Goal: Transaction & Acquisition: Obtain resource

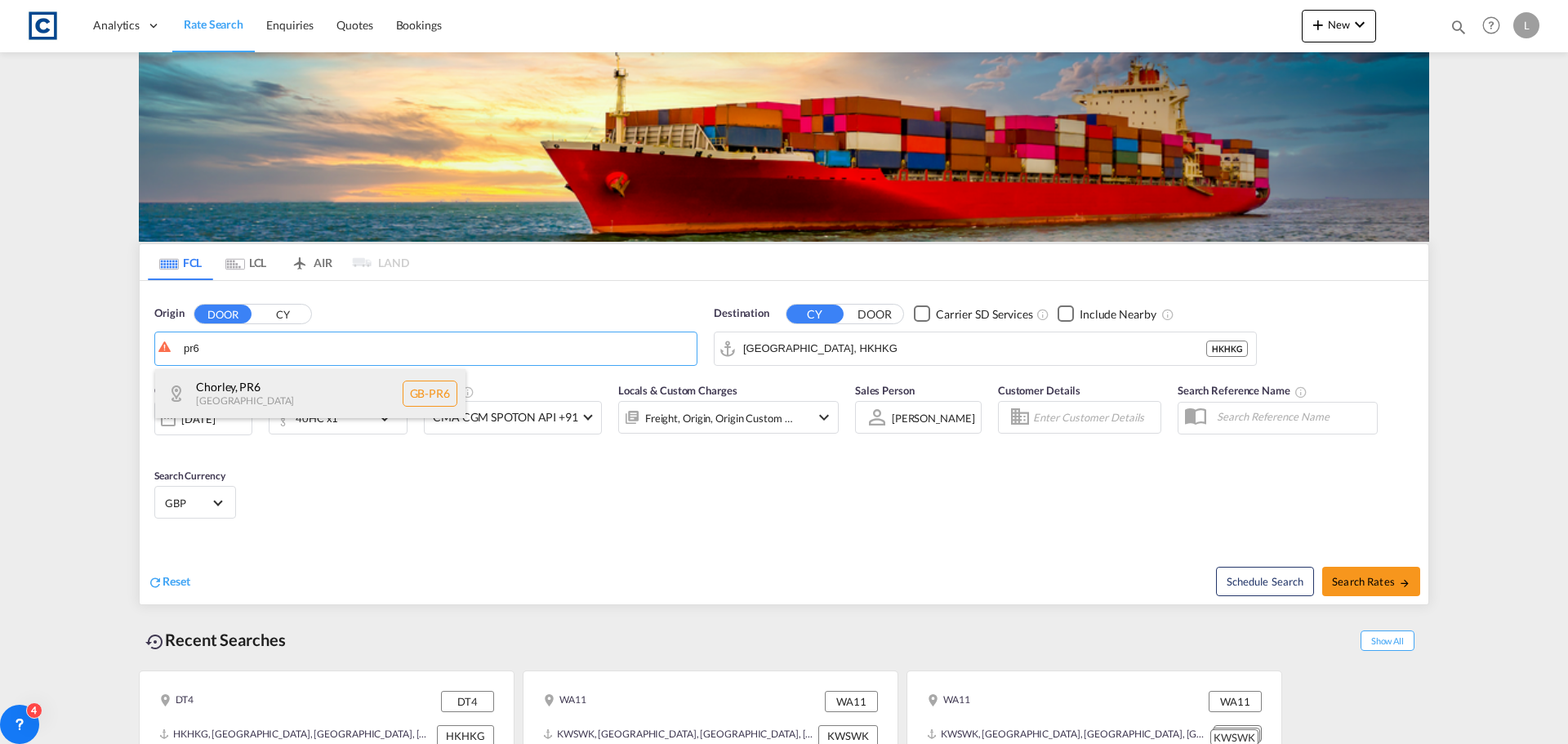
click at [250, 401] on div "Chorley , PR6 United Kingdom GB-PR6" at bounding box center [309, 393] width 310 height 49
type input "GB-PR6, Chorley"
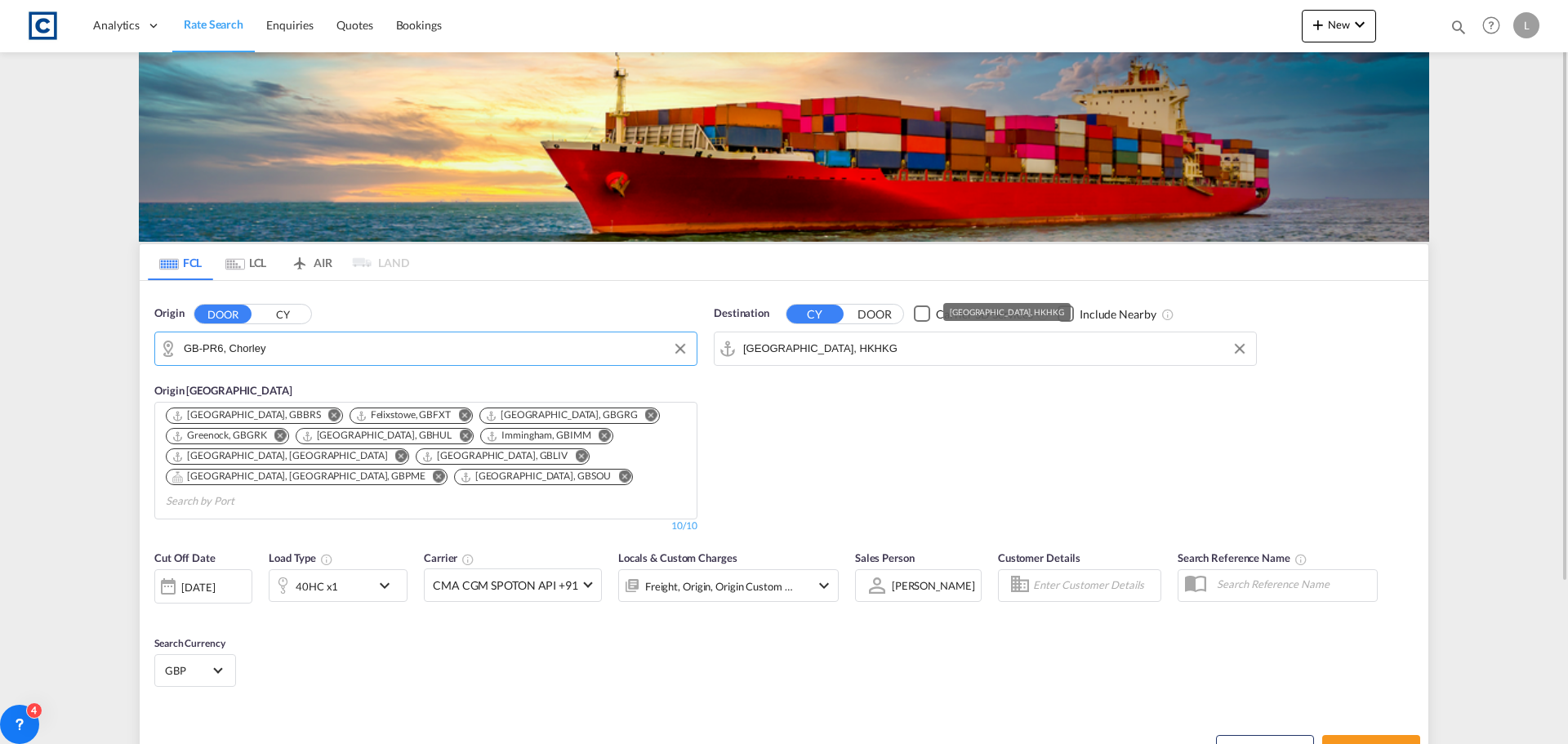
click at [840, 347] on input "Hong Kong, HKHKG" at bounding box center [996, 349] width 505 height 25
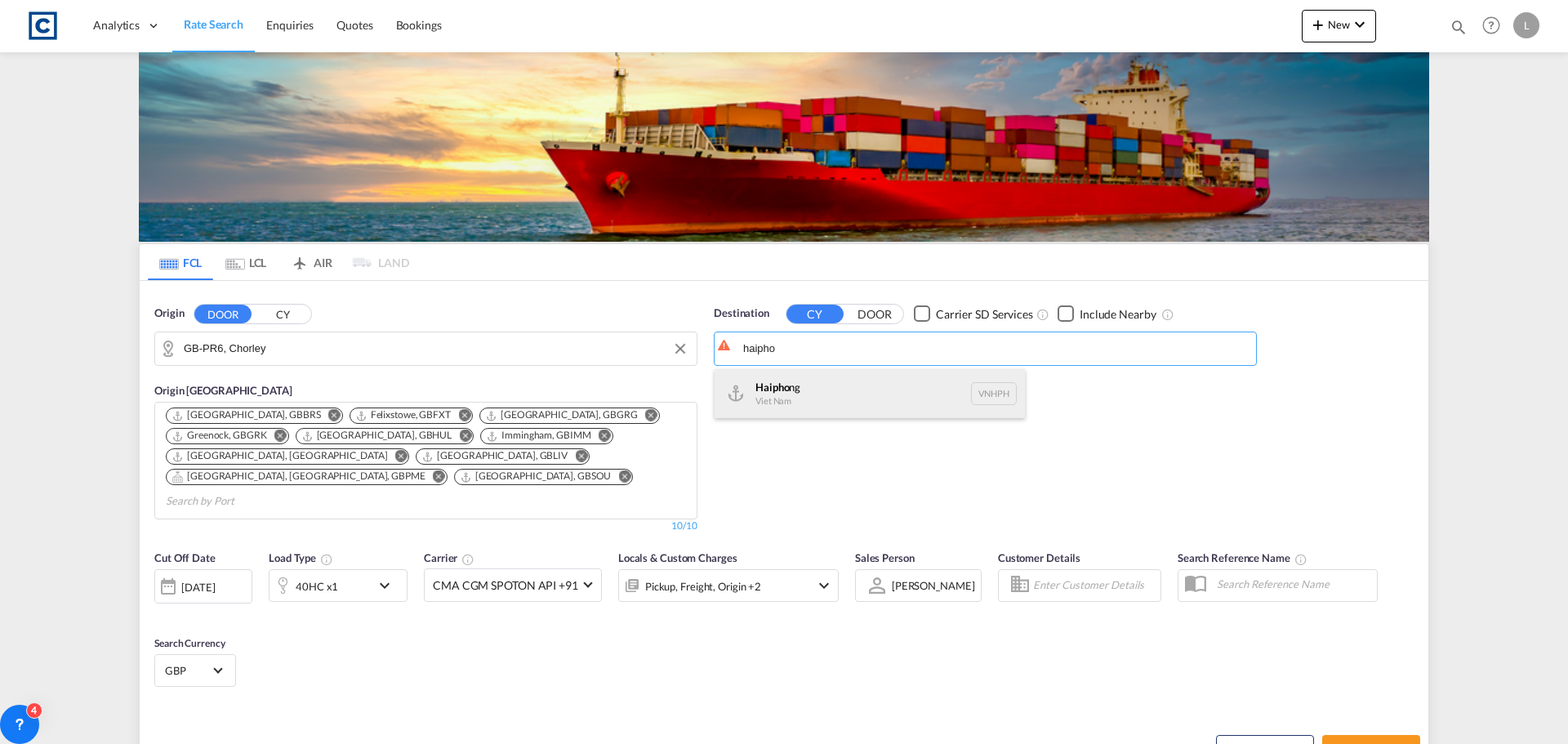
click at [794, 387] on div "Haipho ng Viet Nam VNHPH" at bounding box center [869, 393] width 310 height 49
type input "Haiphong, VNHPH"
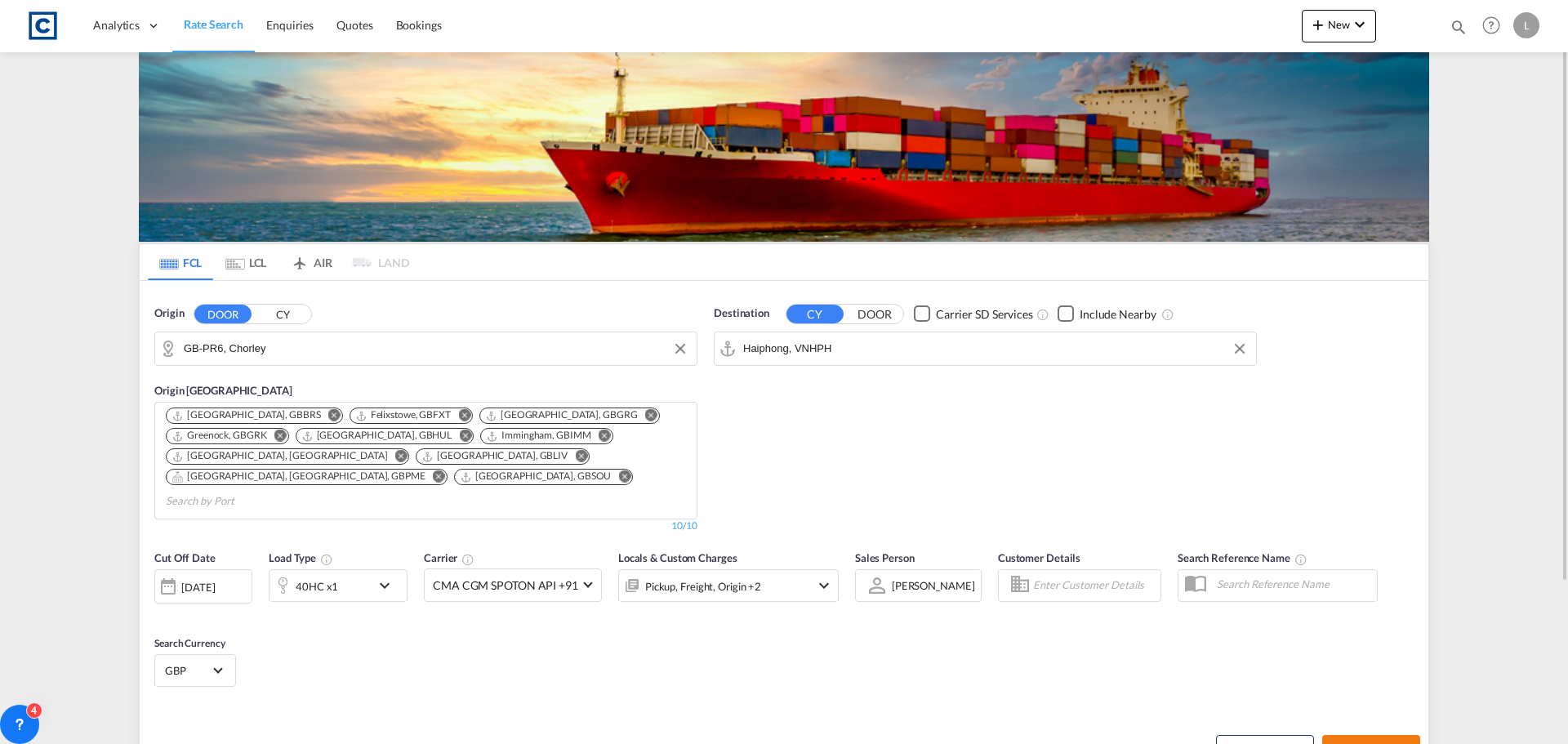
click at [1341, 744] on span "Search Rates" at bounding box center [1371, 750] width 79 height 13
type input "PR6 to VNHPH / 9 Sep 2025"
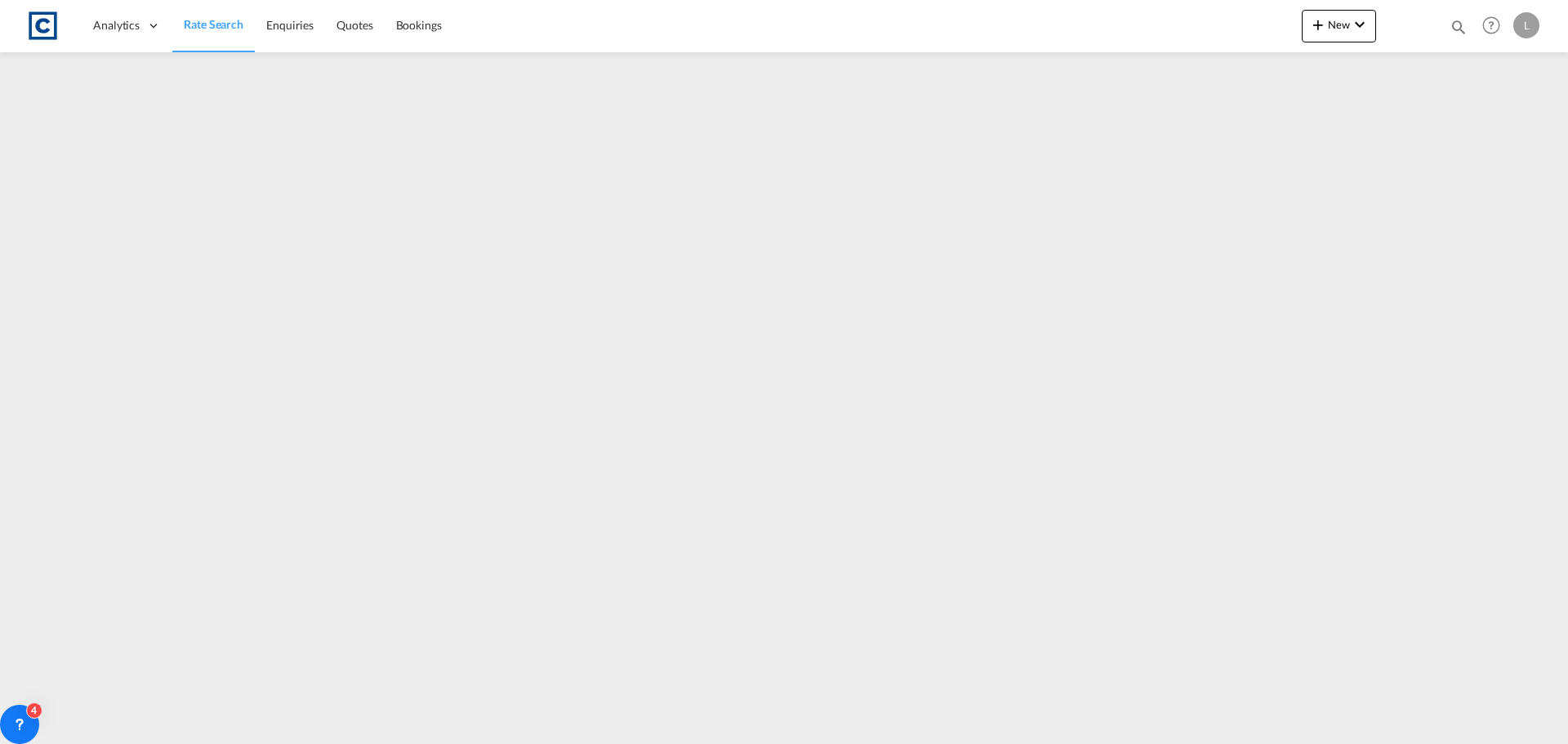
click at [218, 16] on span "Rate Search" at bounding box center [214, 24] width 60 height 16
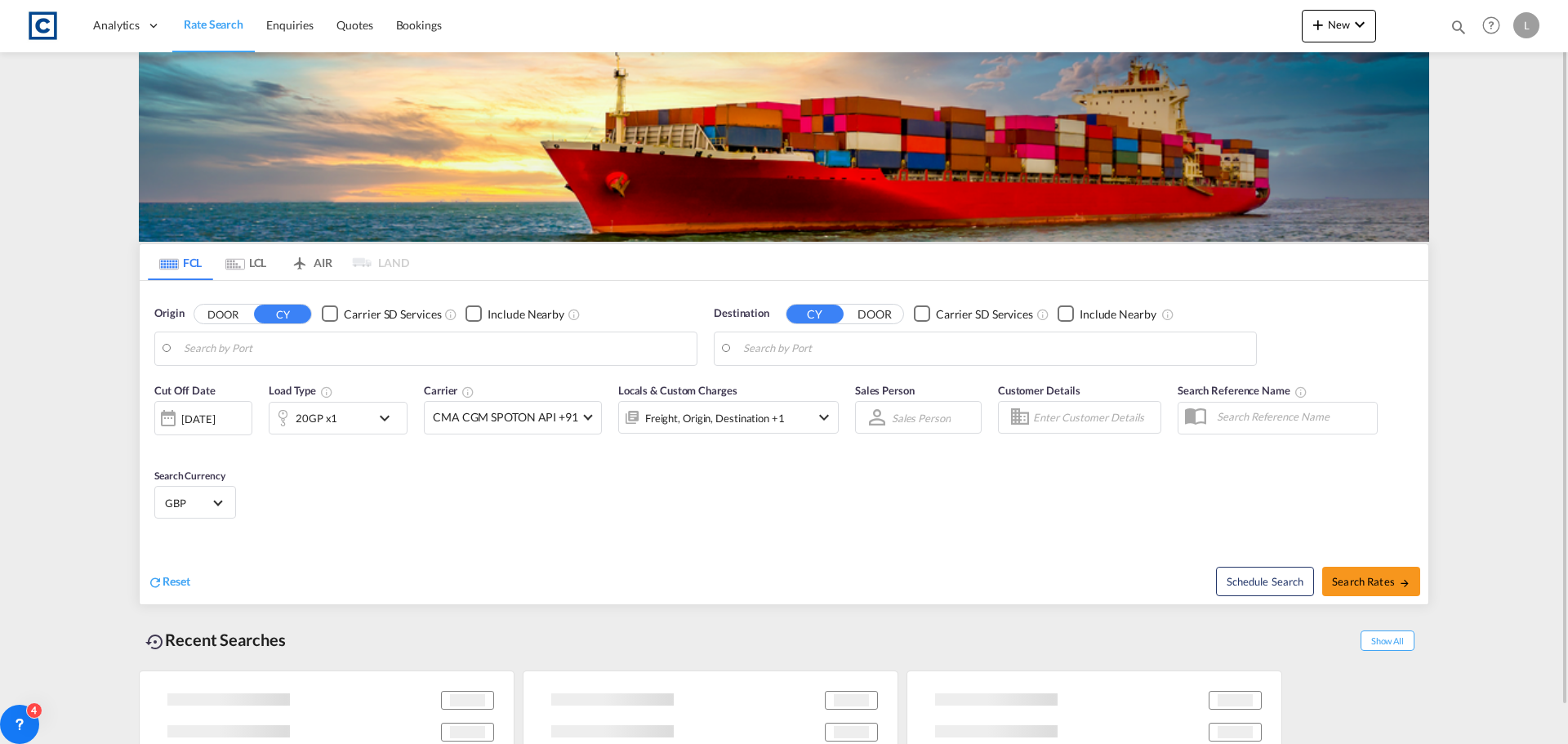
type input "GB-PR6, Chorley"
type input "Haiphong, VNHPH"
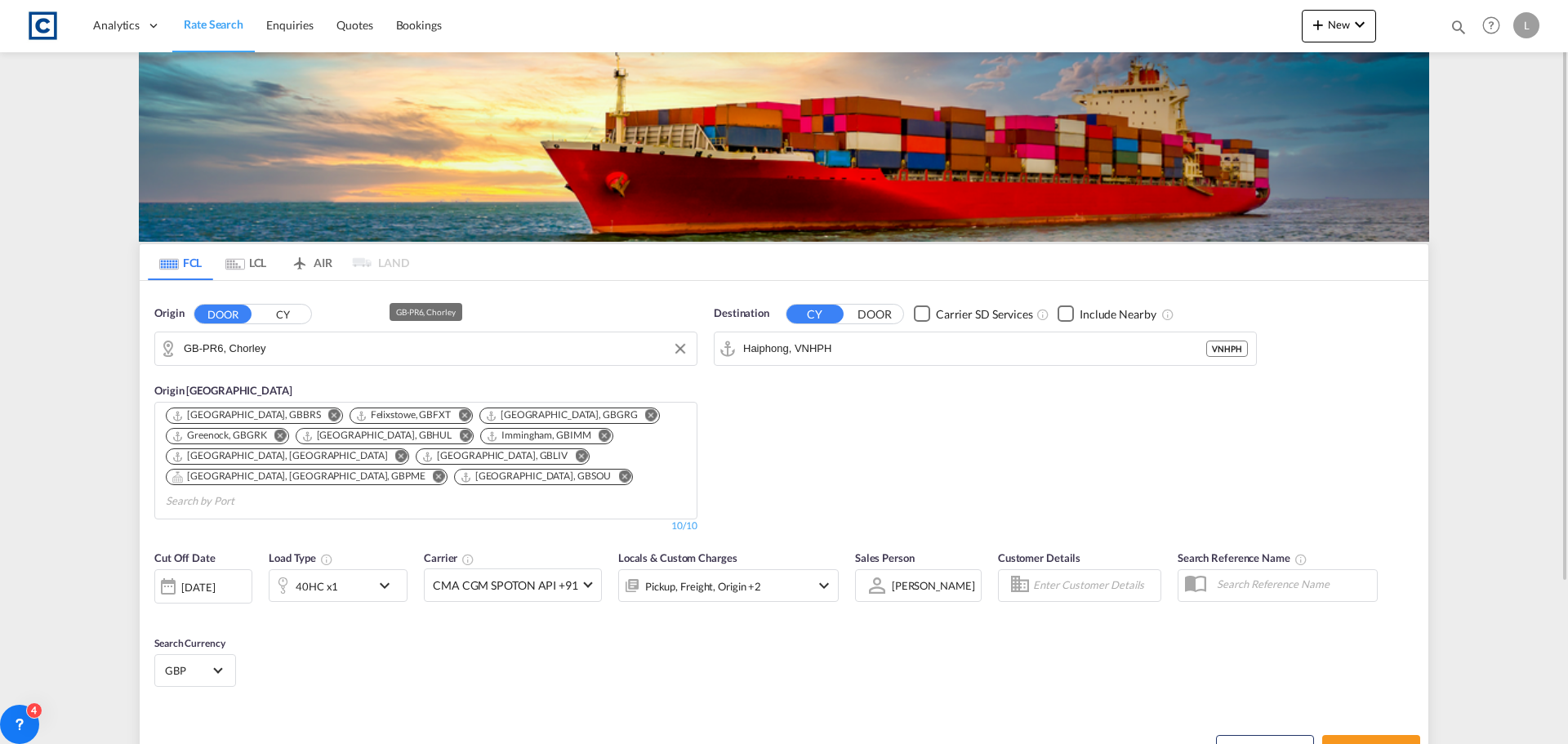
click at [312, 346] on input "GB-PR6, Chorley" at bounding box center [436, 349] width 505 height 25
drag, startPoint x: 312, startPoint y: 346, endPoint x: 150, endPoint y: 346, distance: 162.0
click at [150, 346] on div "Origin DOOR CY GB-PR6, Chorley GB - PR6 Origin CY Bristol, GBBRS Felixstowe, GB…" at bounding box center [425, 419] width 560 height 245
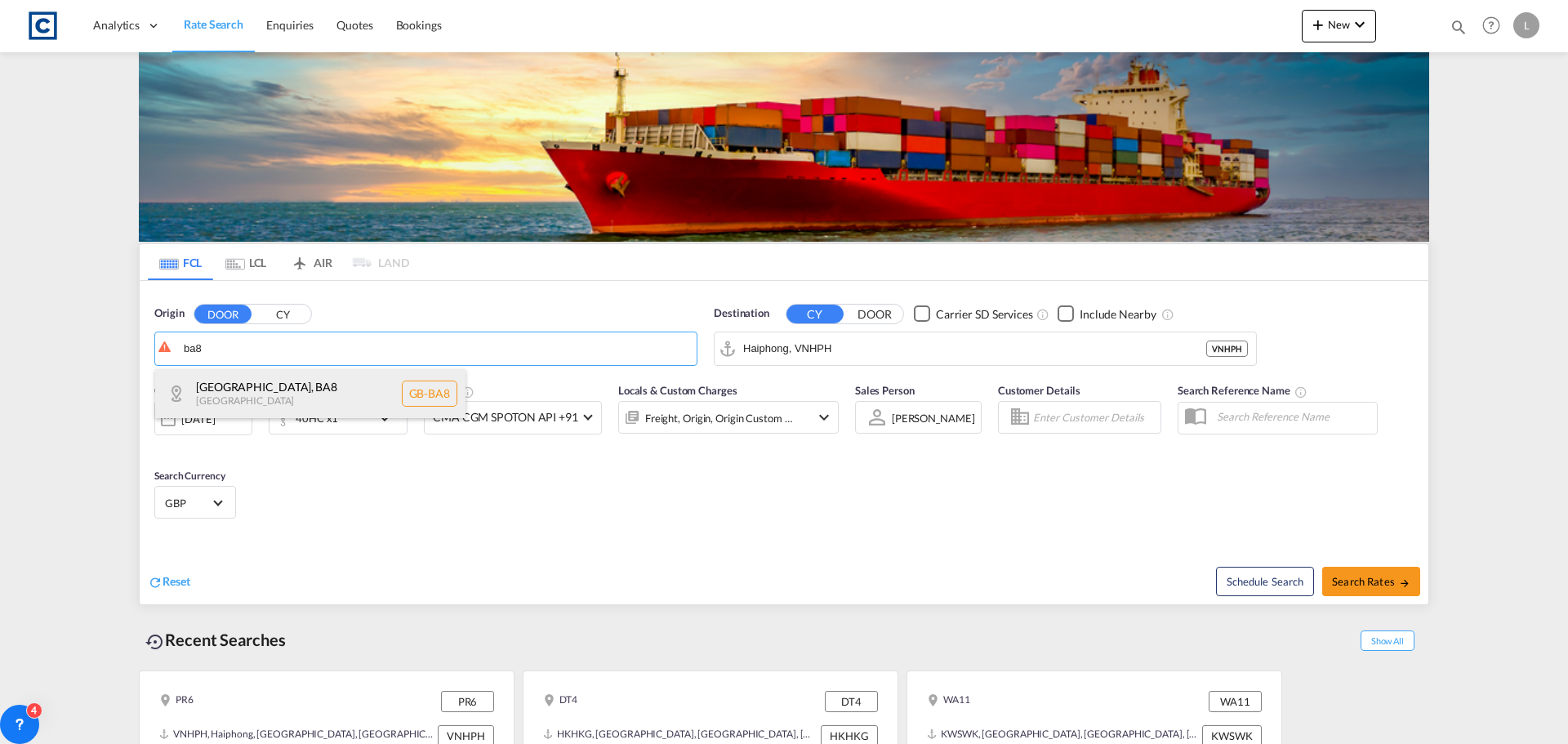
click at [262, 391] on div "Somerset , BA8 United Kingdom GB-BA8" at bounding box center [309, 393] width 310 height 49
type input "GB-BA8, Somerset"
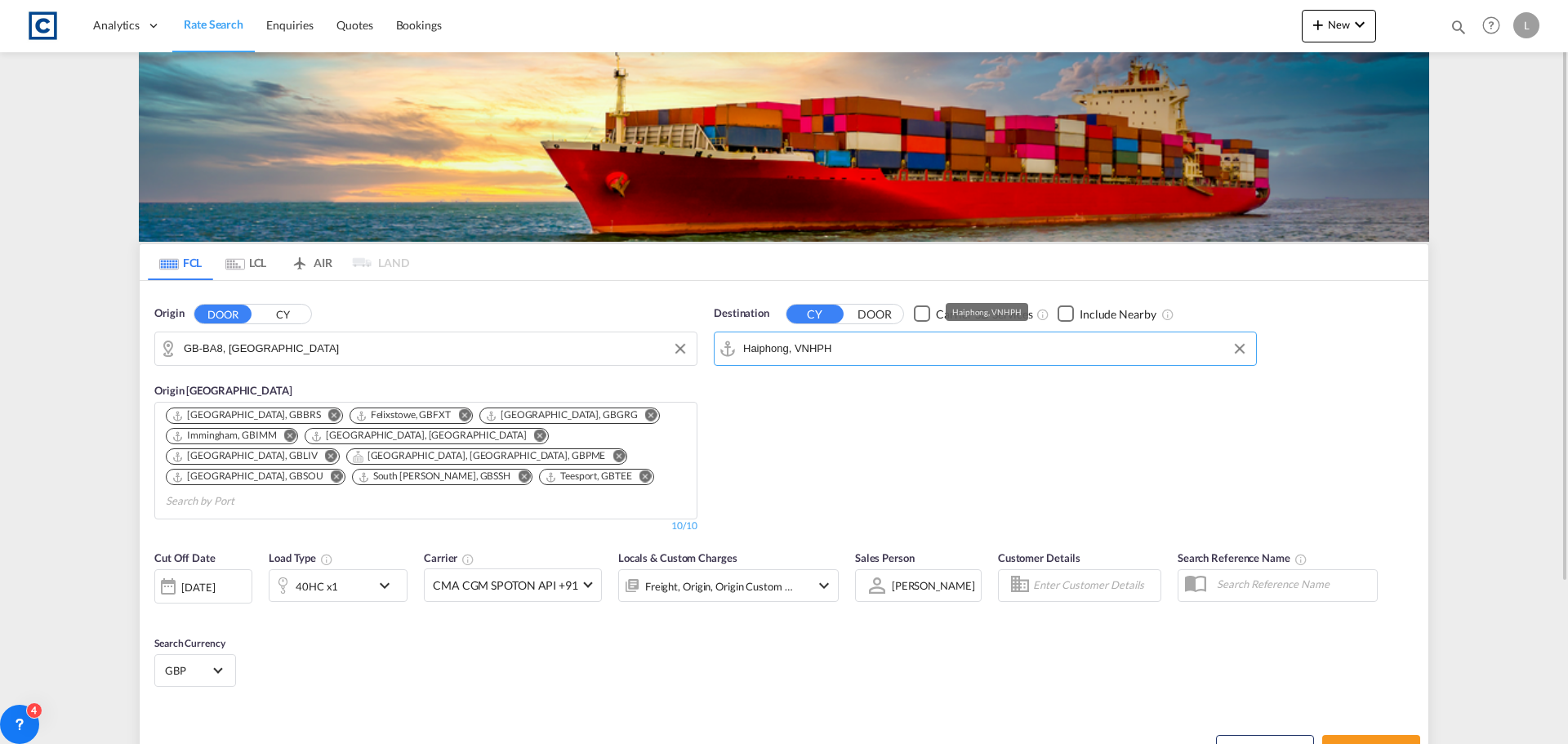
click at [878, 347] on input "Haiphong, VNHPH" at bounding box center [996, 349] width 505 height 25
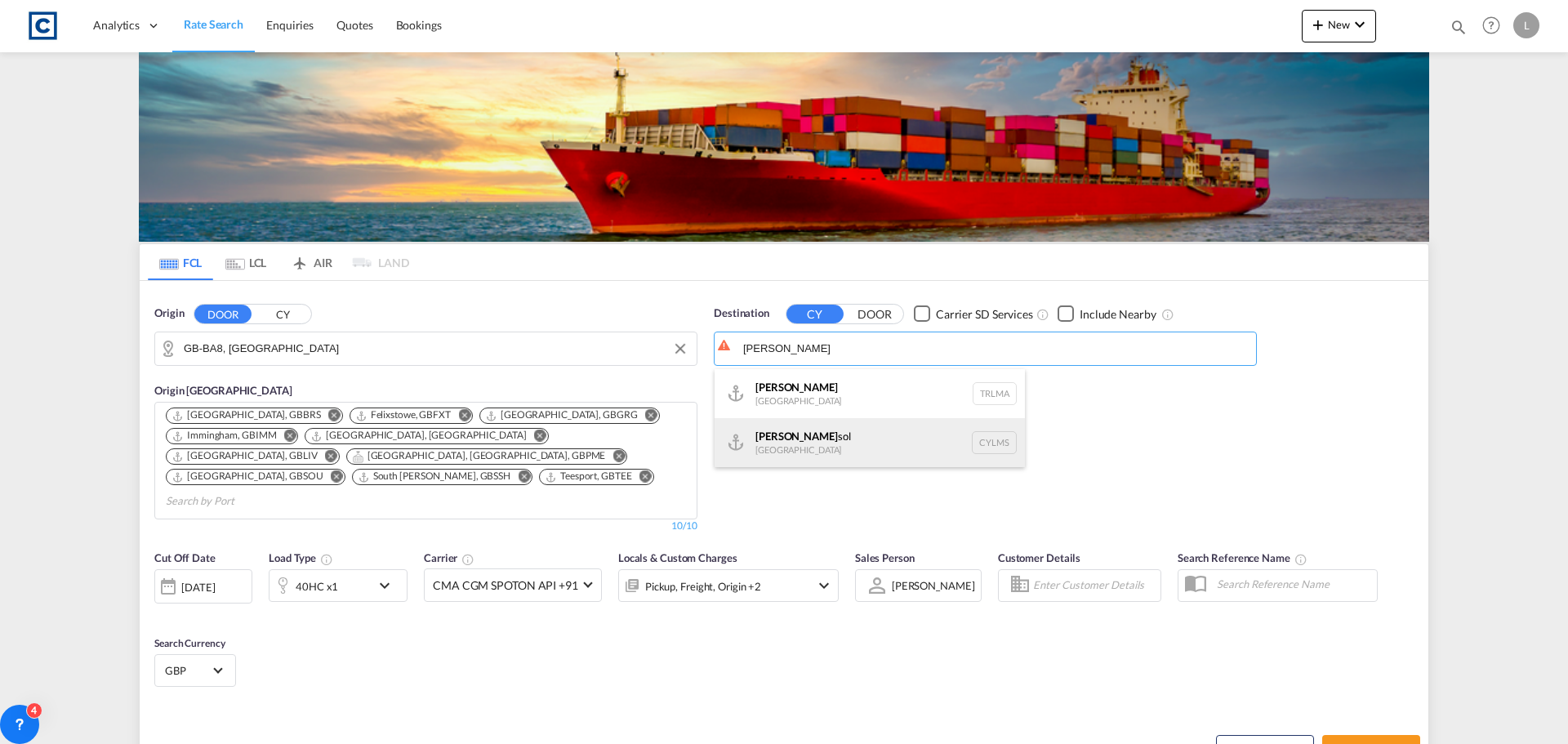
click at [805, 441] on div "Limas sol Cyprus CYLMS" at bounding box center [869, 442] width 310 height 49
type input "Limassol, CYLMS"
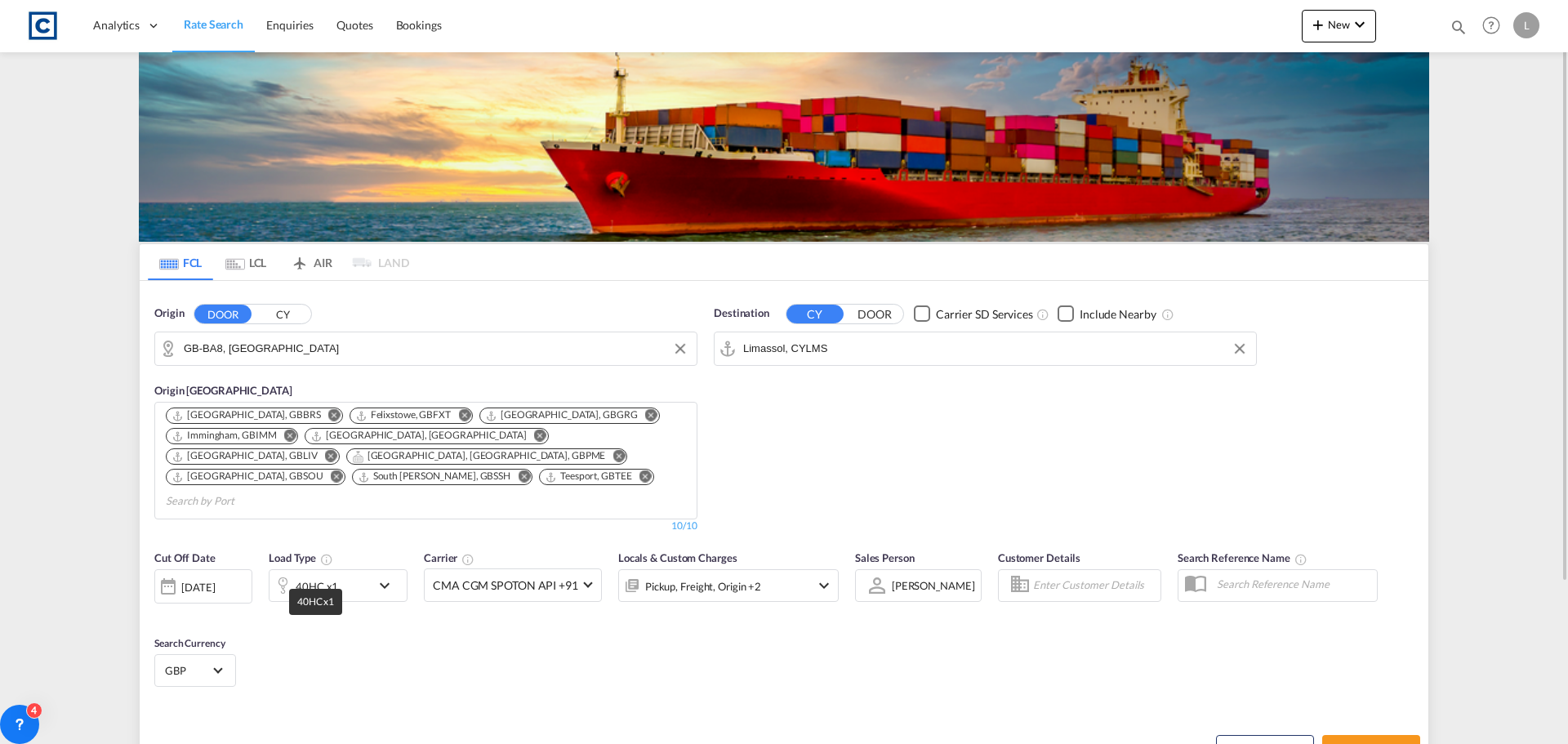
click at [335, 575] on div "40HC x1" at bounding box center [316, 586] width 43 height 23
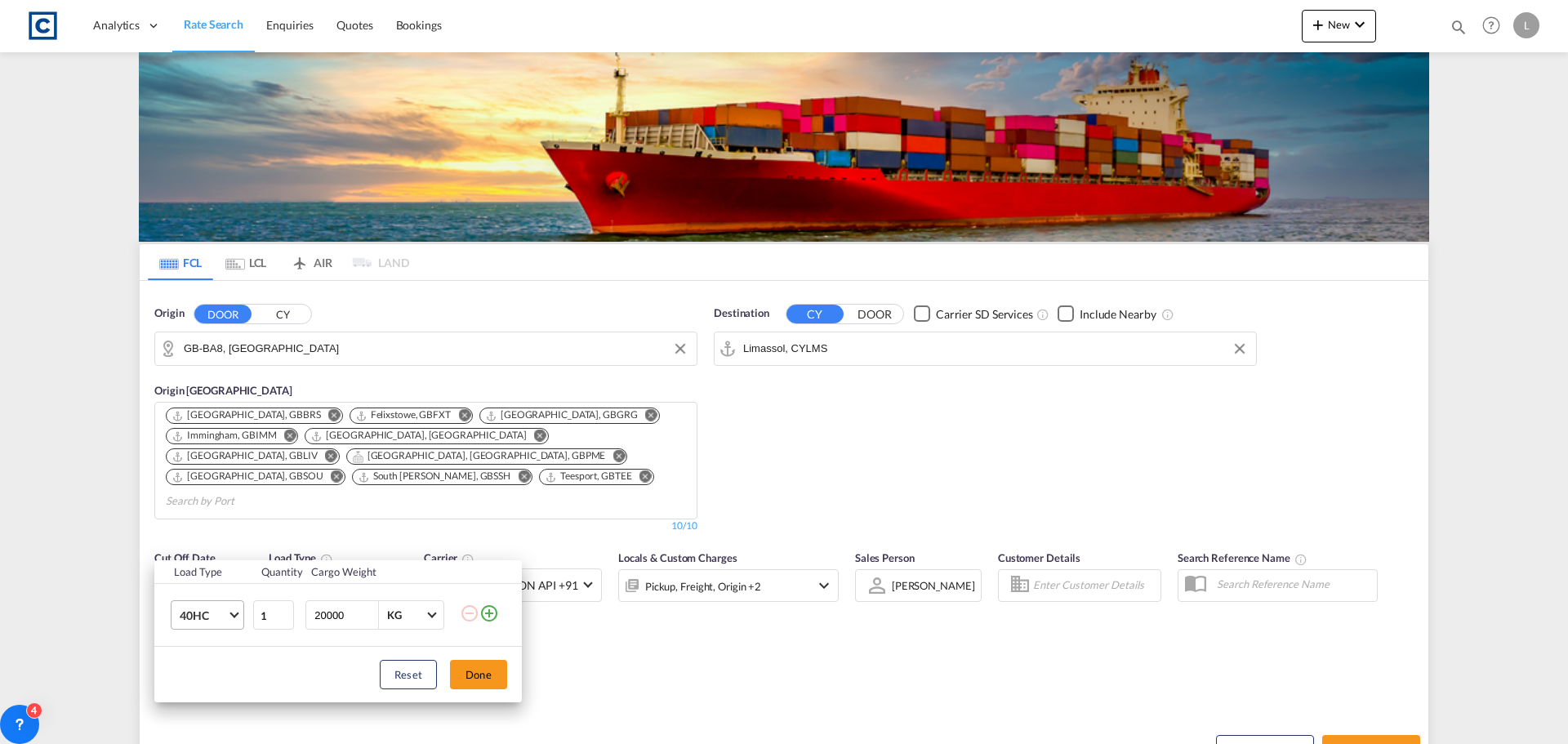
click at [201, 623] on span "40HC" at bounding box center [203, 616] width 47 height 16
click at [198, 528] on md-option "20GP" at bounding box center [222, 537] width 111 height 39
click at [492, 617] on md-icon "icon-plus-circle-outline" at bounding box center [489, 614] width 20 height 20
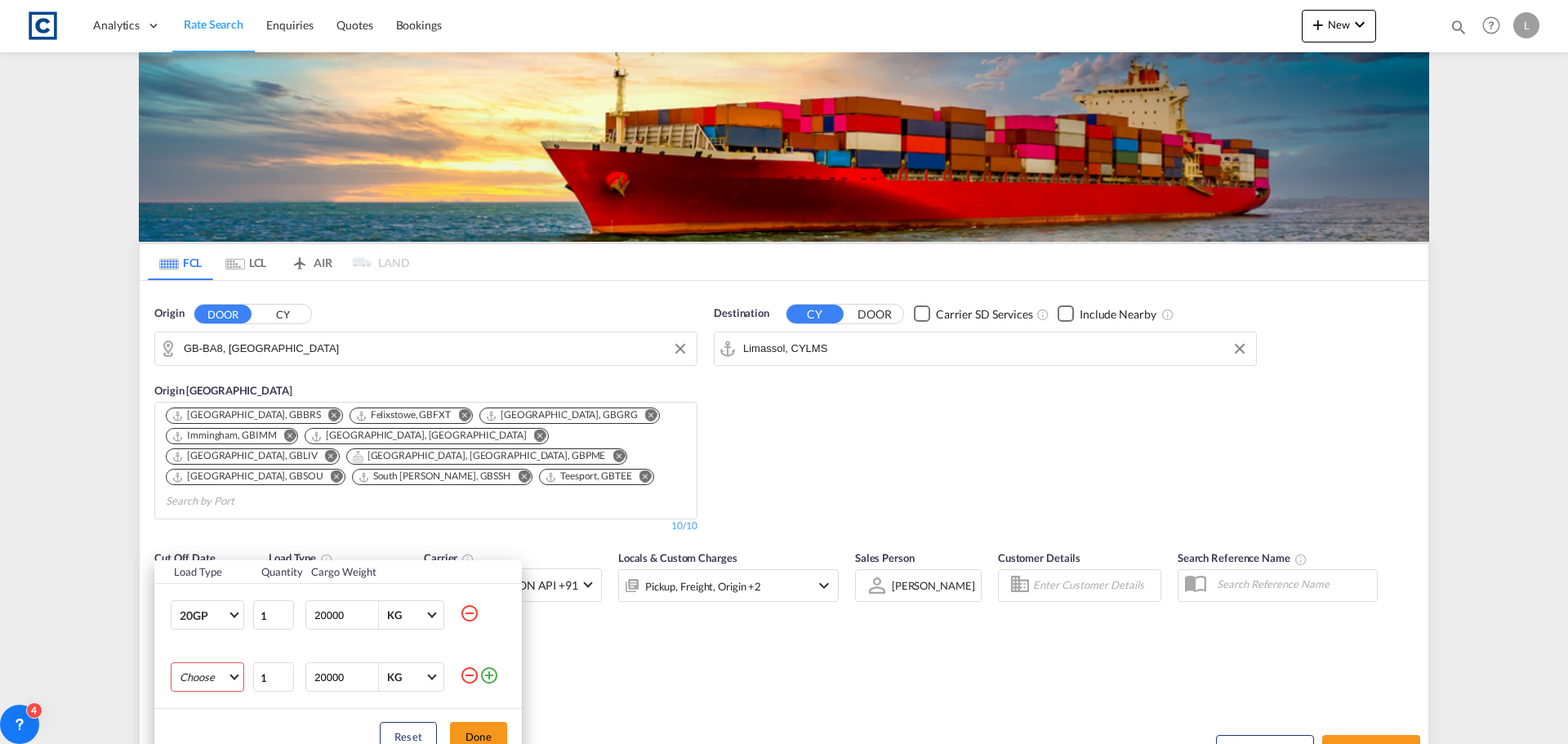
click at [199, 677] on md-select "Choose 20GP 40GP 40HC 45HC 20RE 40RE 40HR 20OT 40OT 20FR 40FR 40NR 20NR 45S 20T…" at bounding box center [208, 677] width 74 height 29
click at [189, 627] on div "40HC" at bounding box center [194, 625] width 29 height 15
click at [479, 735] on button "Done" at bounding box center [478, 736] width 57 height 29
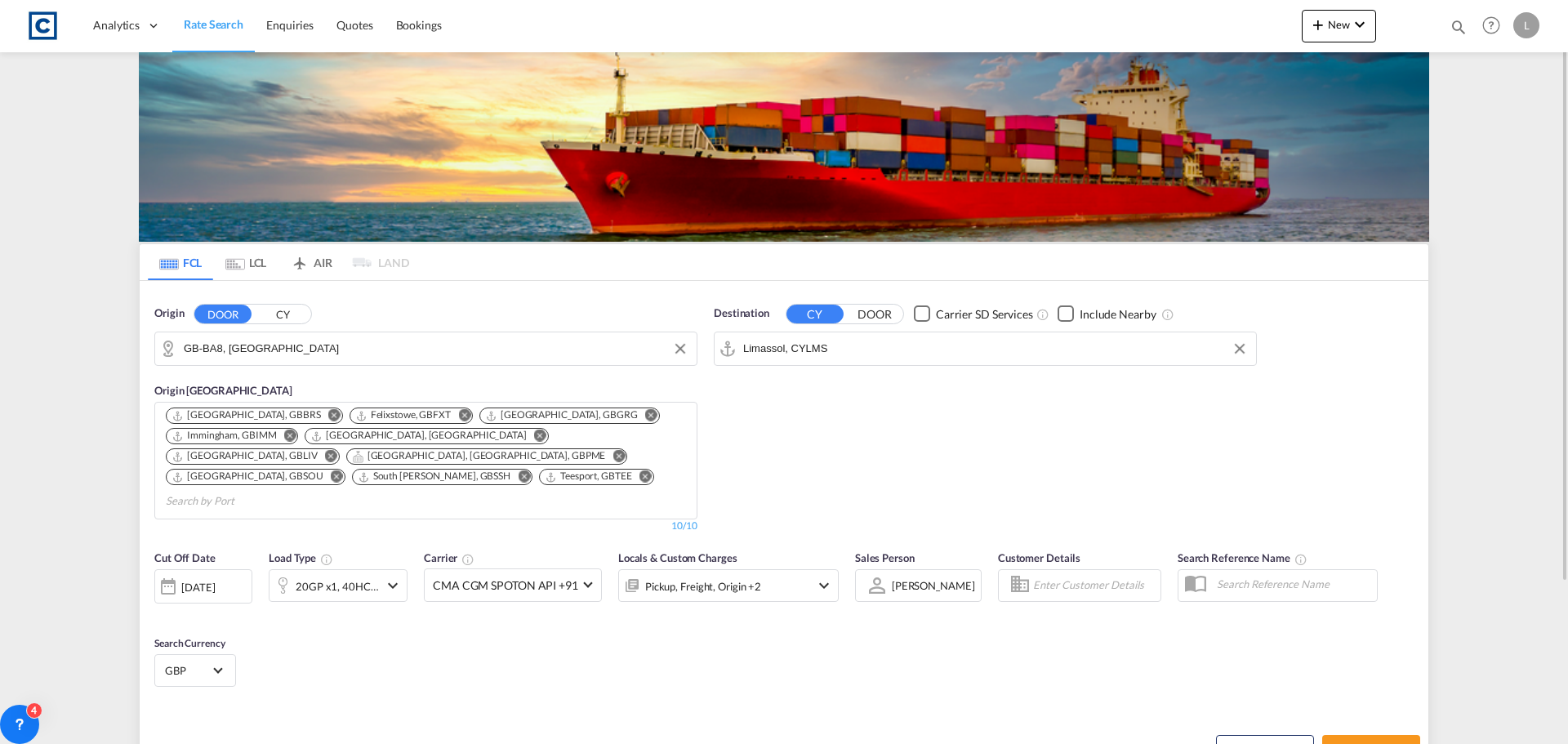
click at [668, 676] on div "Cut Off Date 09 Sep 2025 09/09/2025 Load Type 20GP x1, 40HC x1 Carrier CMA CGM …" at bounding box center [784, 622] width 1289 height 160
click at [680, 575] on div "Pickup, Freight, Origin +2" at bounding box center [703, 586] width 116 height 23
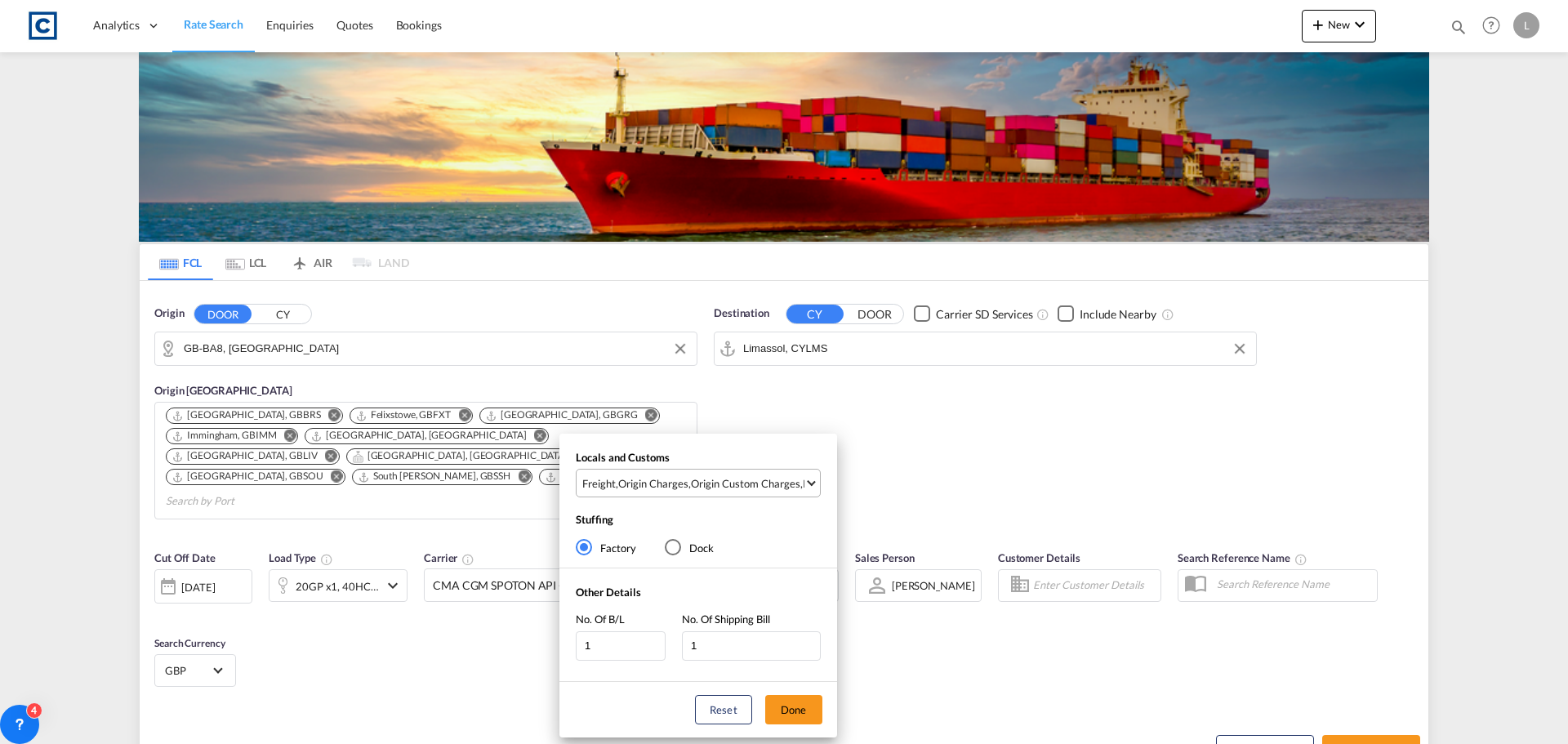
click at [698, 483] on div "Origin Custom Charges" at bounding box center [746, 483] width 110 height 15
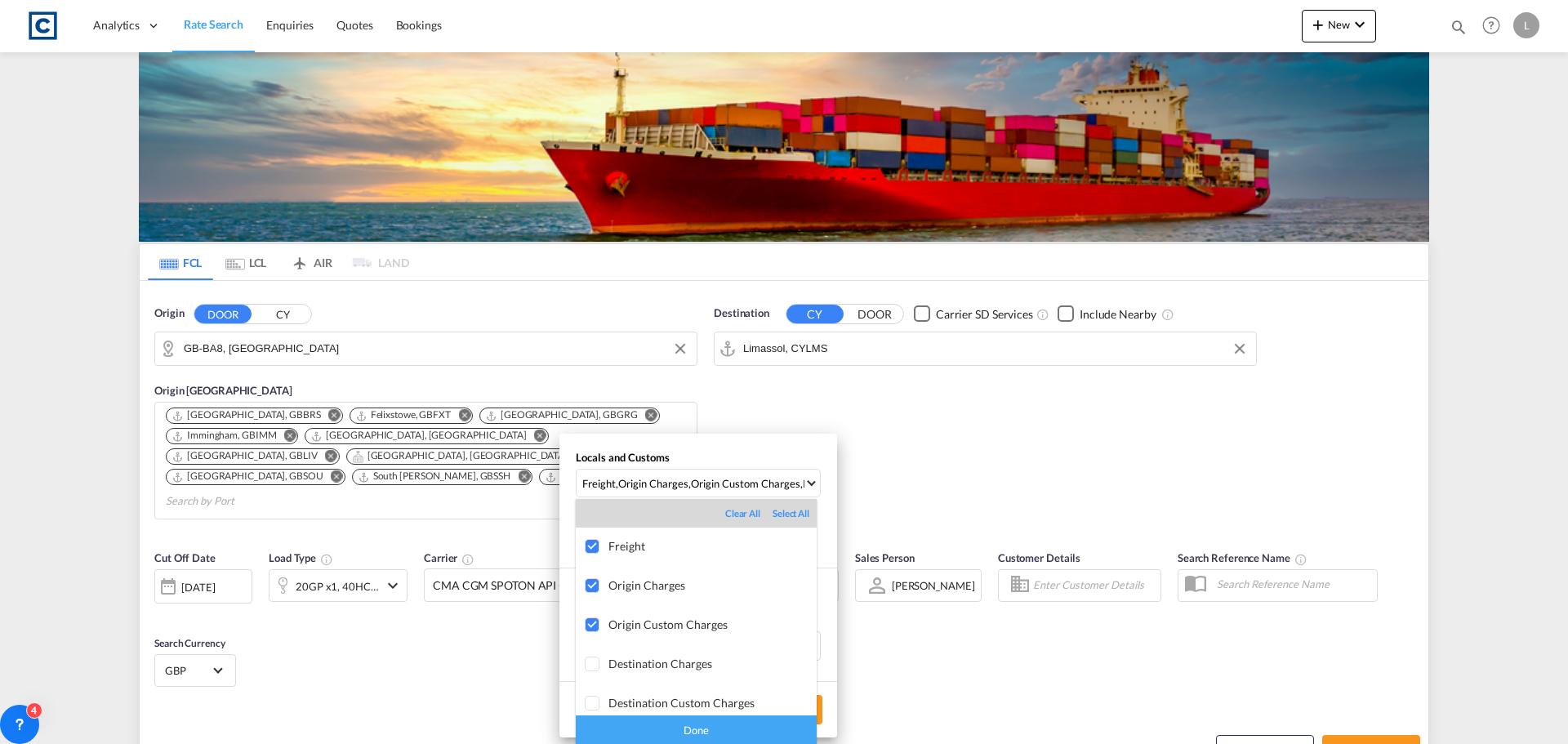
click at [689, 731] on div "Done" at bounding box center [696, 730] width 241 height 29
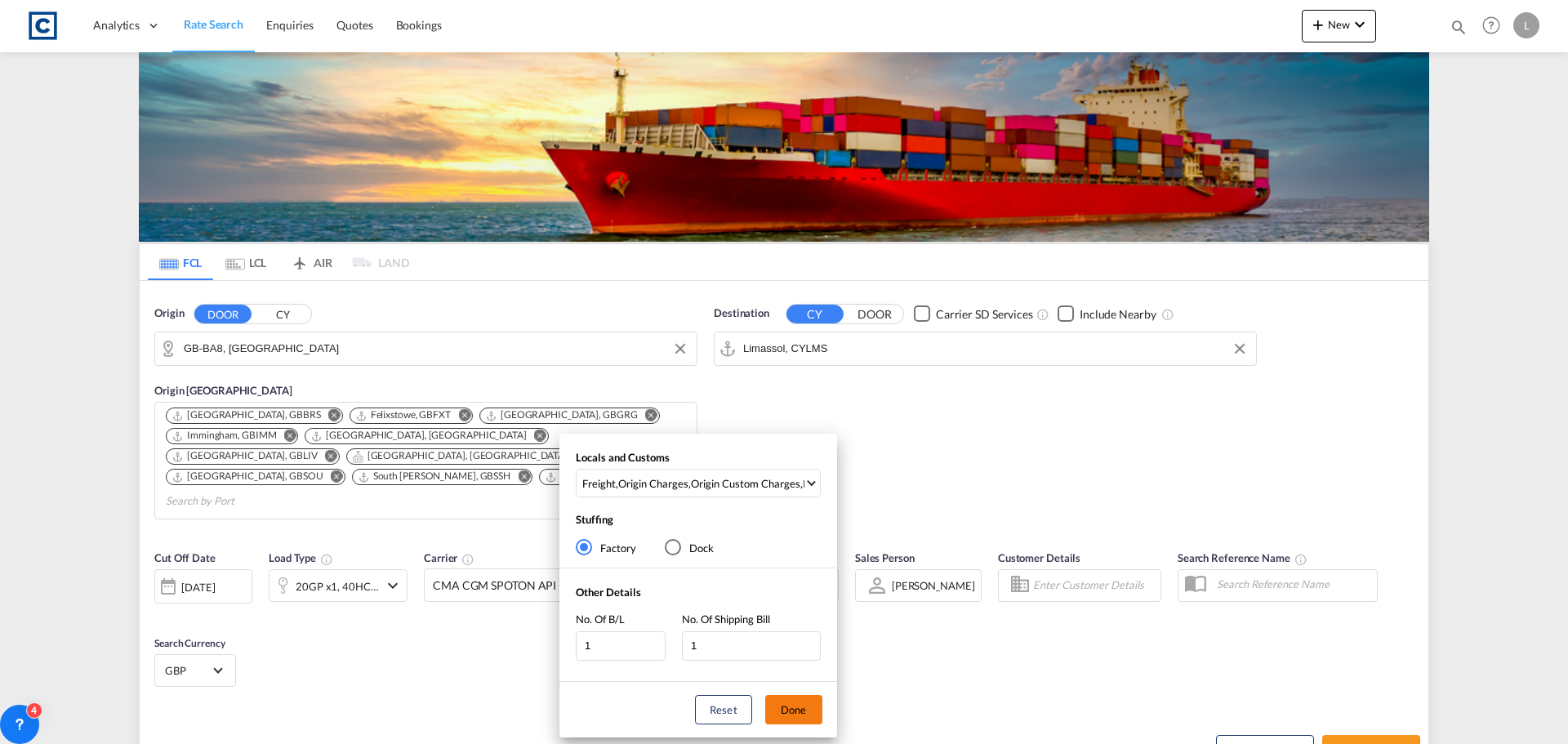
click at [804, 713] on button "Done" at bounding box center [793, 709] width 57 height 29
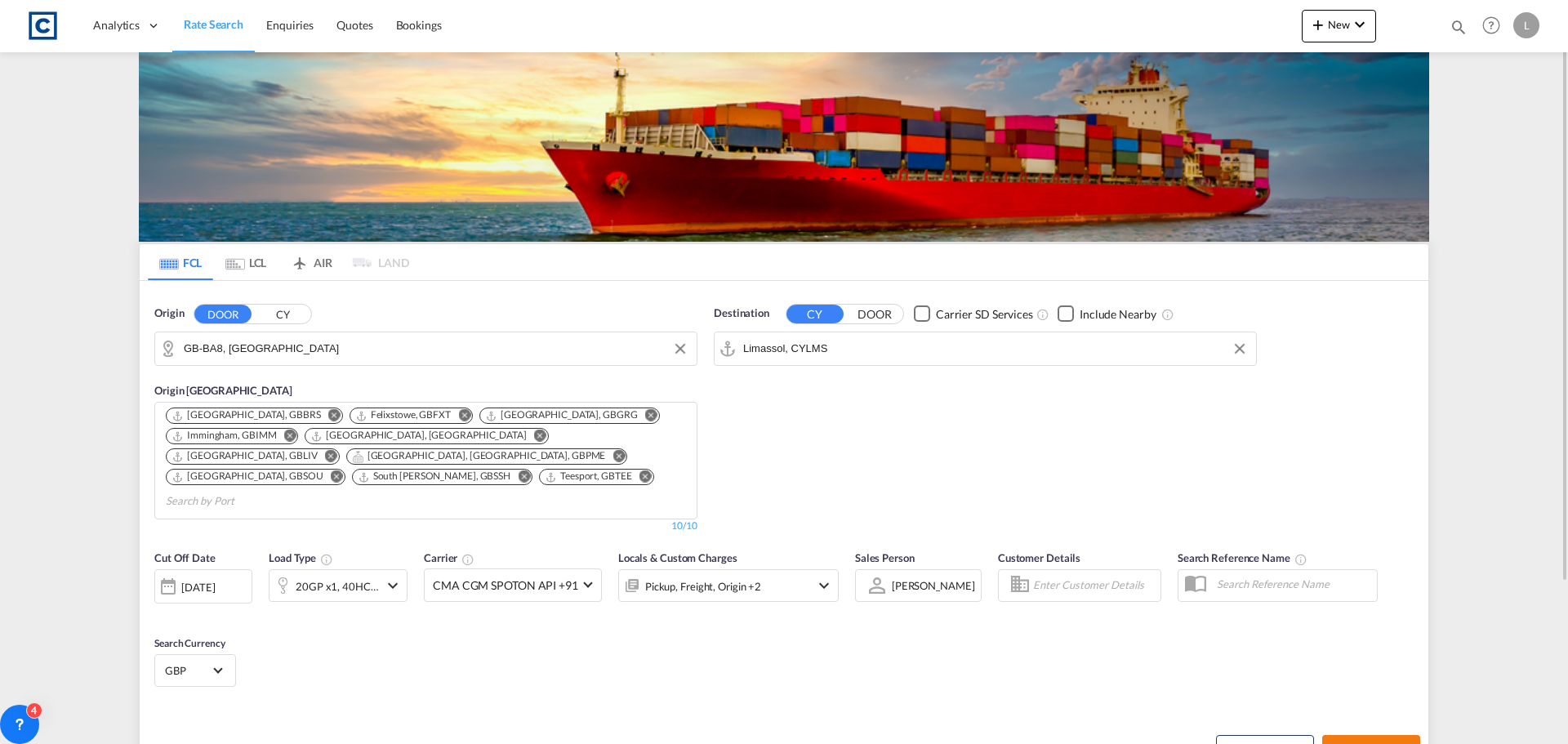
click at [1341, 744] on span "Search Rates" at bounding box center [1371, 750] width 79 height 13
type input "BA8 to CYLMS / 9 Sep 2025"
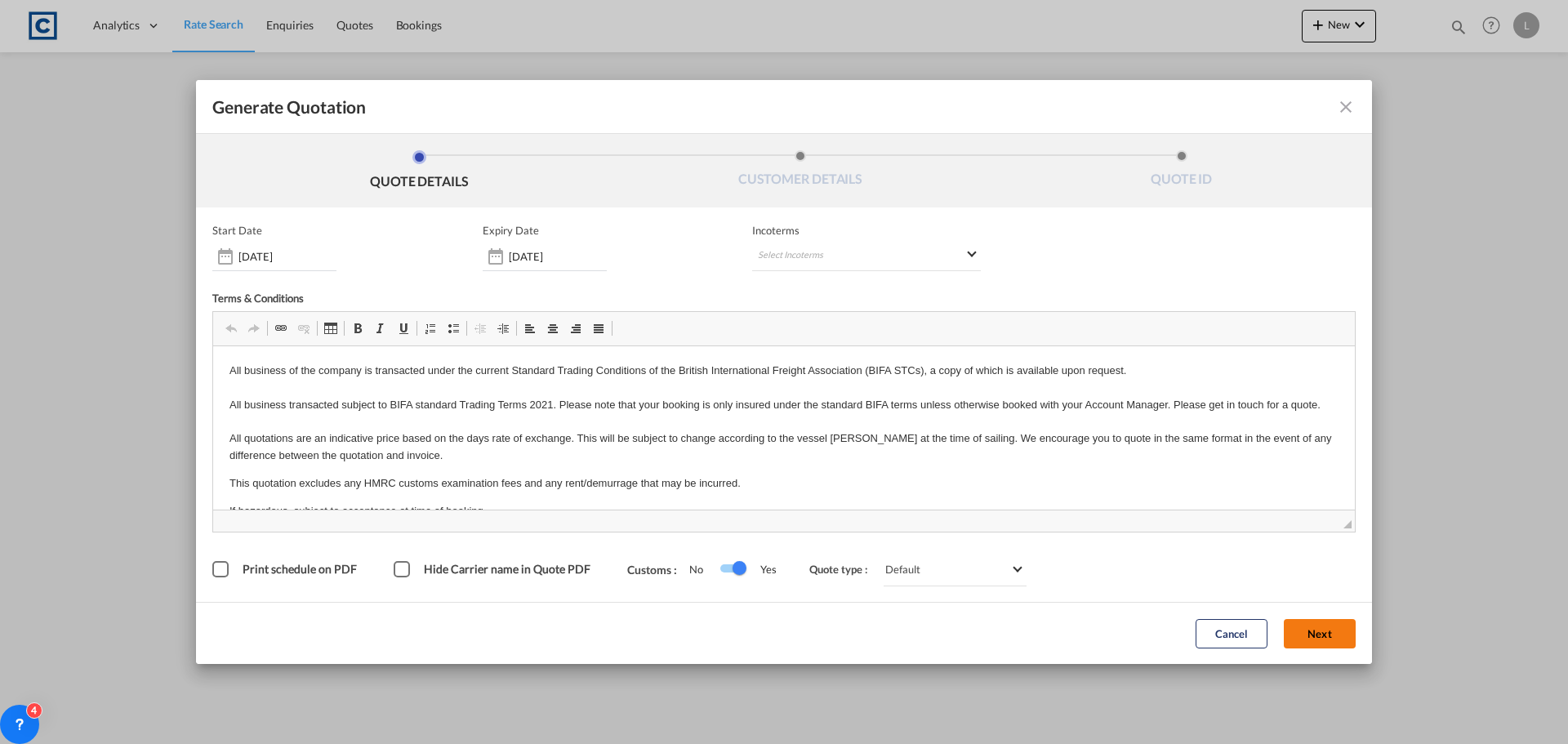
click at [1312, 632] on button "Next" at bounding box center [1319, 633] width 72 height 29
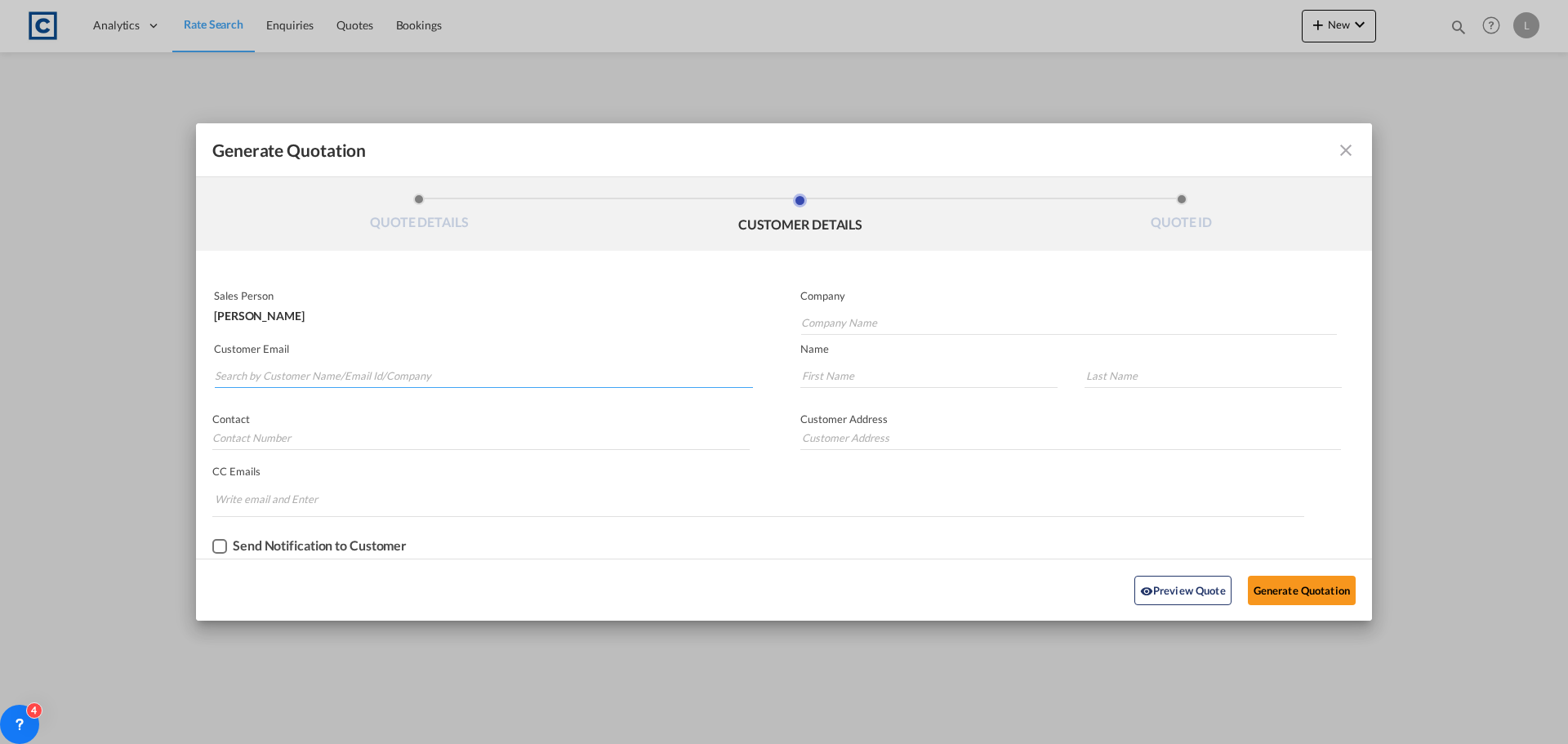
click at [279, 372] on input "Search by Customer Name/Email Id/Company" at bounding box center [483, 375] width 538 height 25
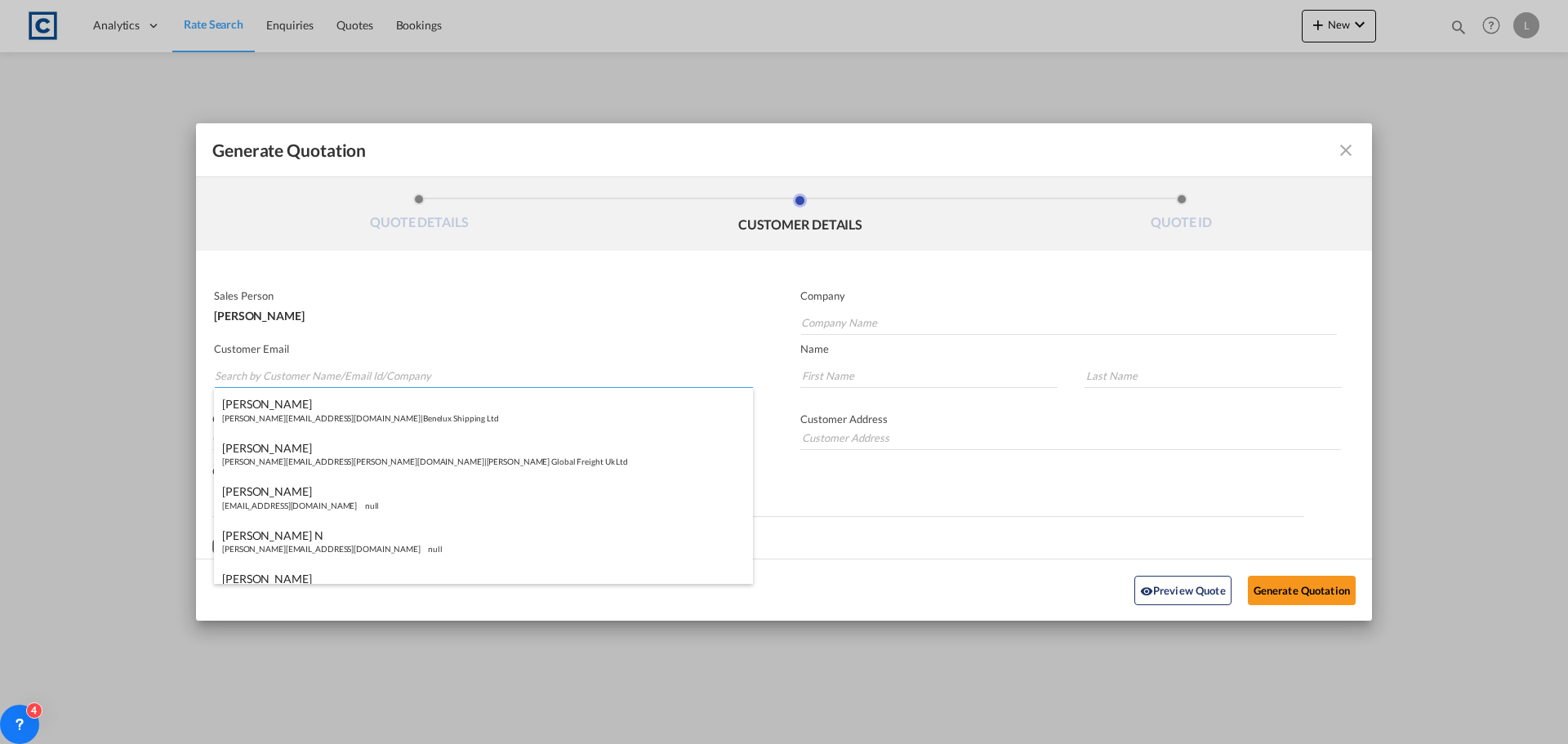
paste input "Cat Wood <Catherine.Wood@FarIntl.com>"
click at [271, 375] on input "Cat Wood <Catherine.Wood@FarIntl.com>" at bounding box center [483, 375] width 538 height 25
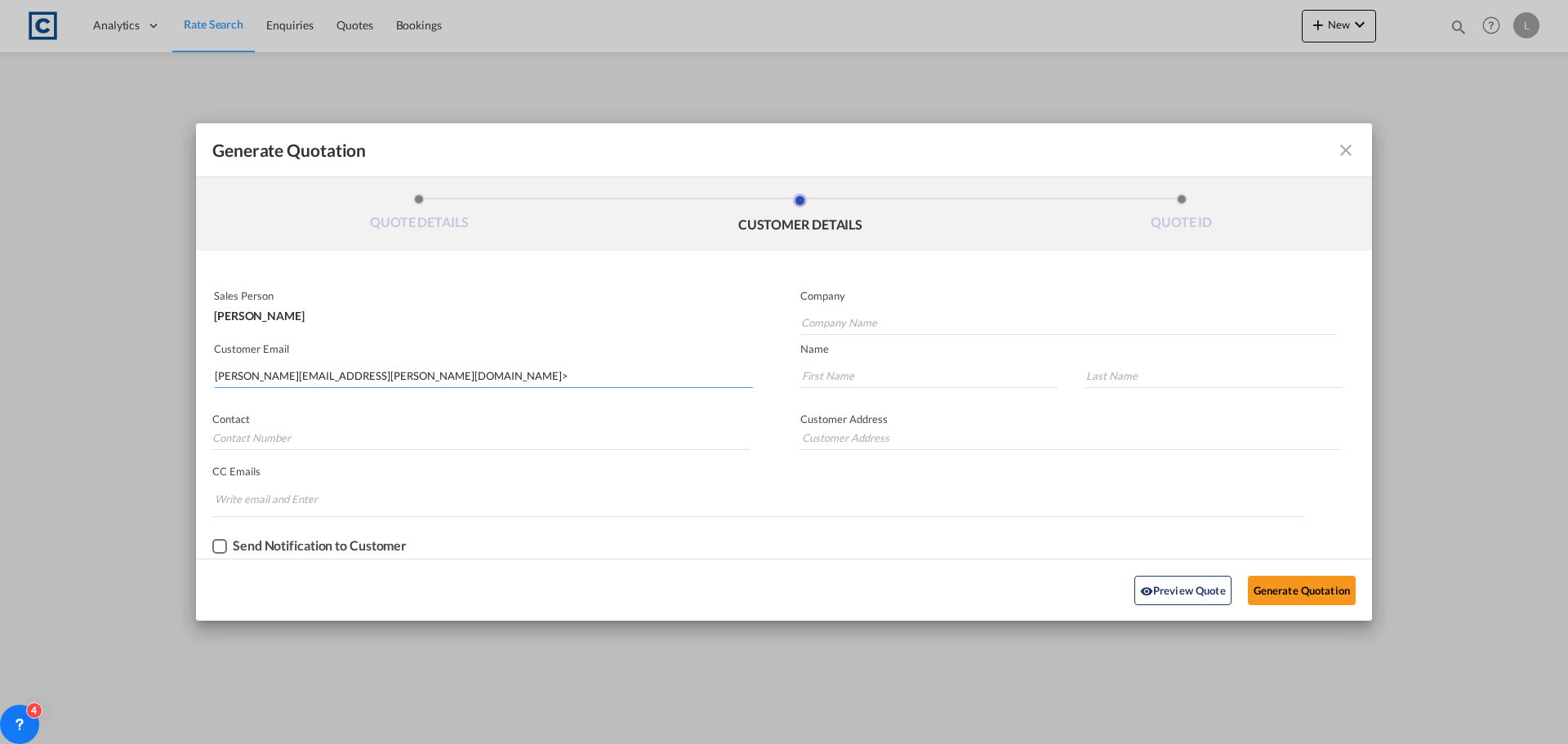
click at [362, 375] on input "Catherine.Wood@FarIntl.com>" at bounding box center [483, 375] width 538 height 25
type input "Catherine.Wood@FarIntl.com"
click at [838, 326] on input "Company Name" at bounding box center [1069, 323] width 536 height 25
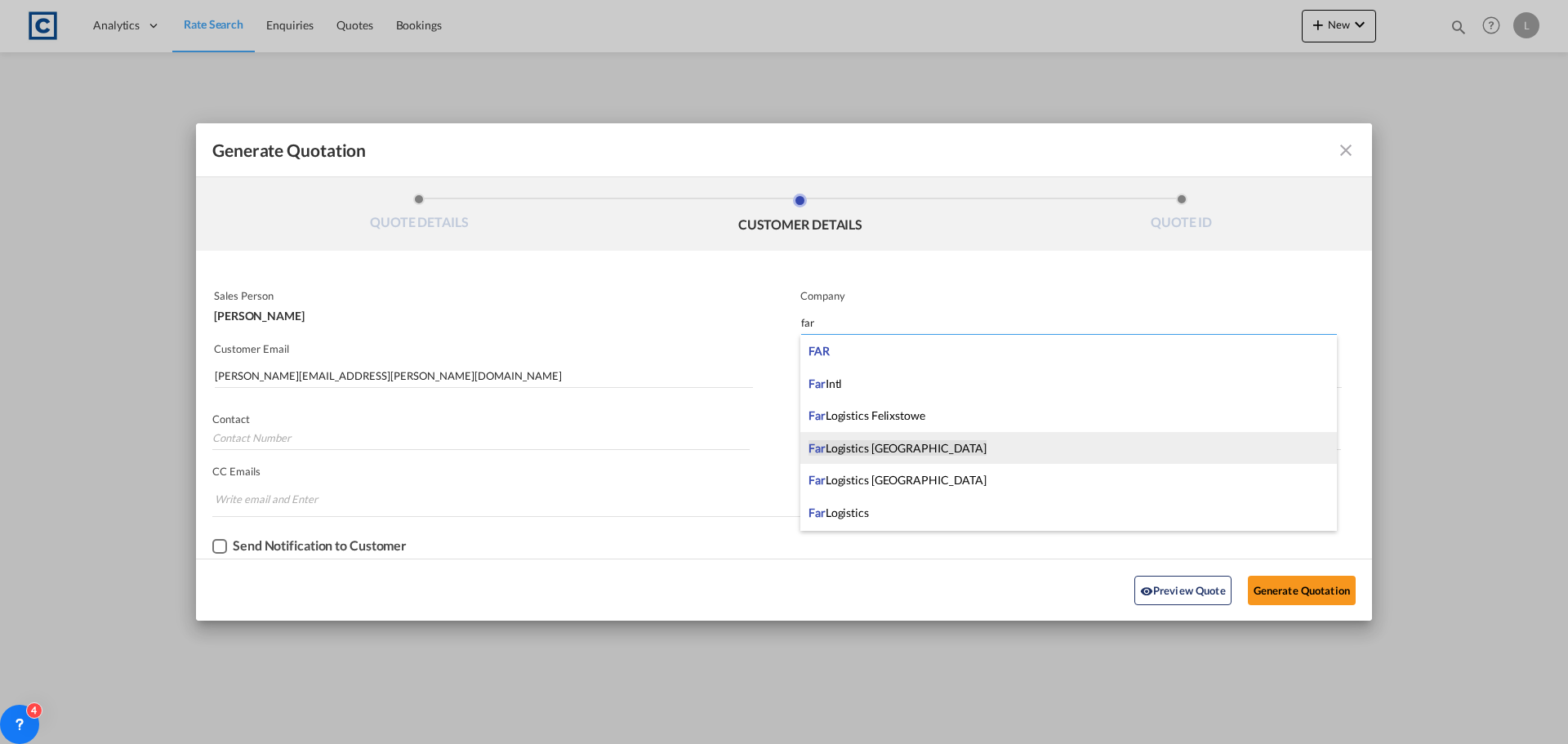
click at [869, 440] on span "Far Logistics Southampton" at bounding box center [897, 448] width 178 height 16
type input "Far Logistics Southampton"
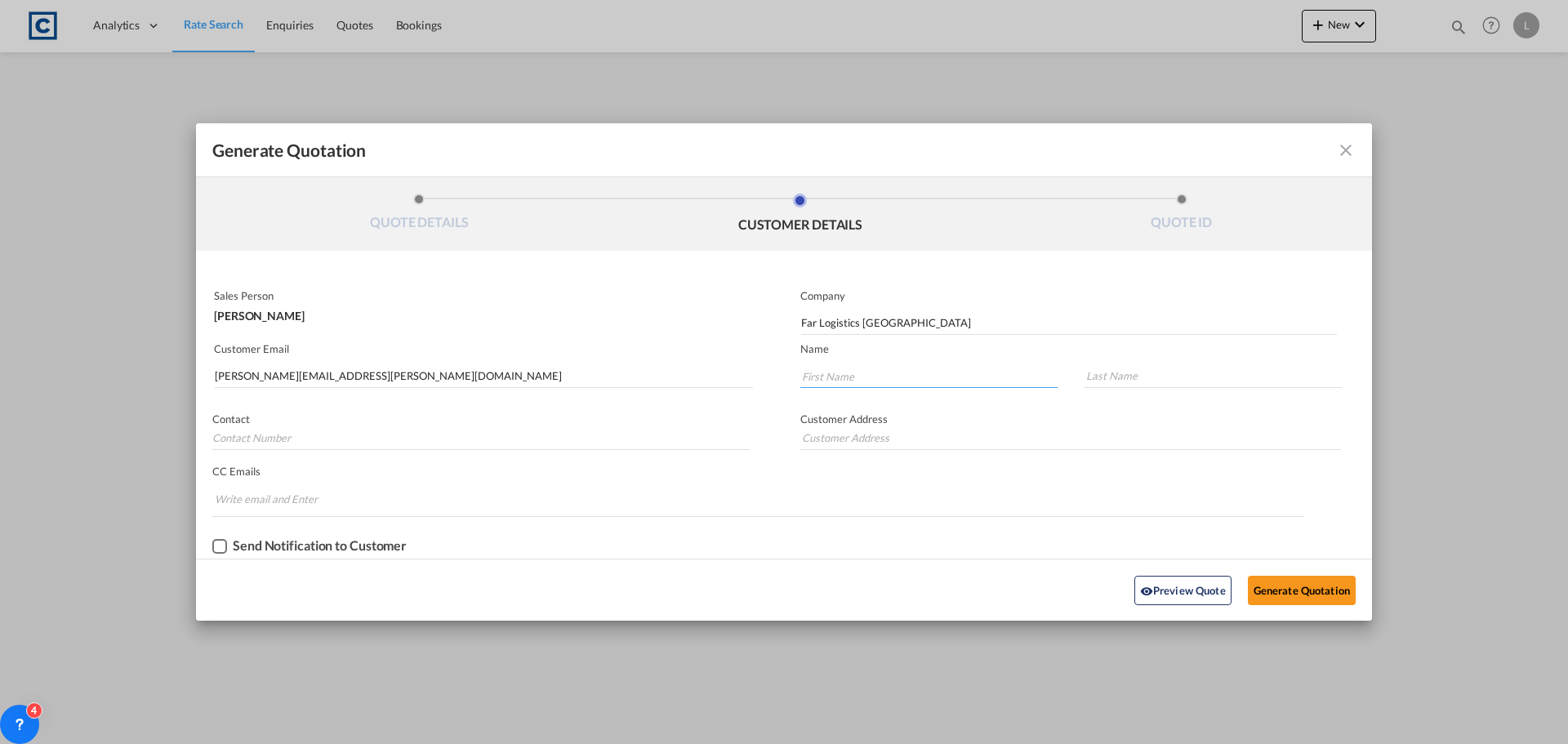
click at [823, 378] on input "Generate QuotationQUOTE ..." at bounding box center [929, 375] width 258 height 25
type input "Cat"
click at [1150, 379] on input "Generate QuotationQUOTE ..." at bounding box center [1214, 375] width 258 height 25
type input "Wood"
click at [1306, 587] on button "Generate Quotation" at bounding box center [1302, 590] width 108 height 29
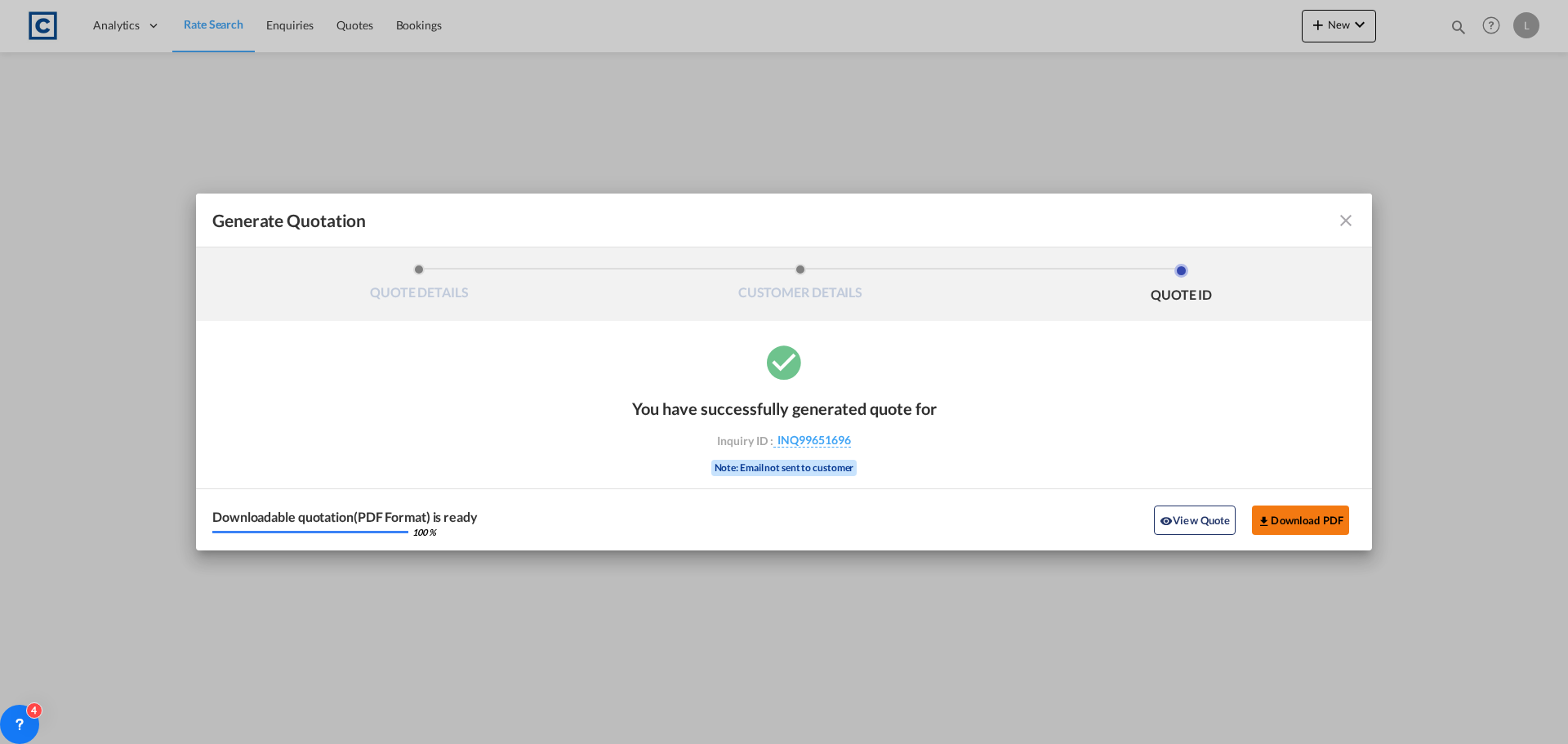
click at [1294, 514] on button "Download PDF" at bounding box center [1300, 520] width 97 height 29
click at [1341, 221] on md-icon "icon-close fg-AAA8AD cursor m-0" at bounding box center [1346, 221] width 20 height 20
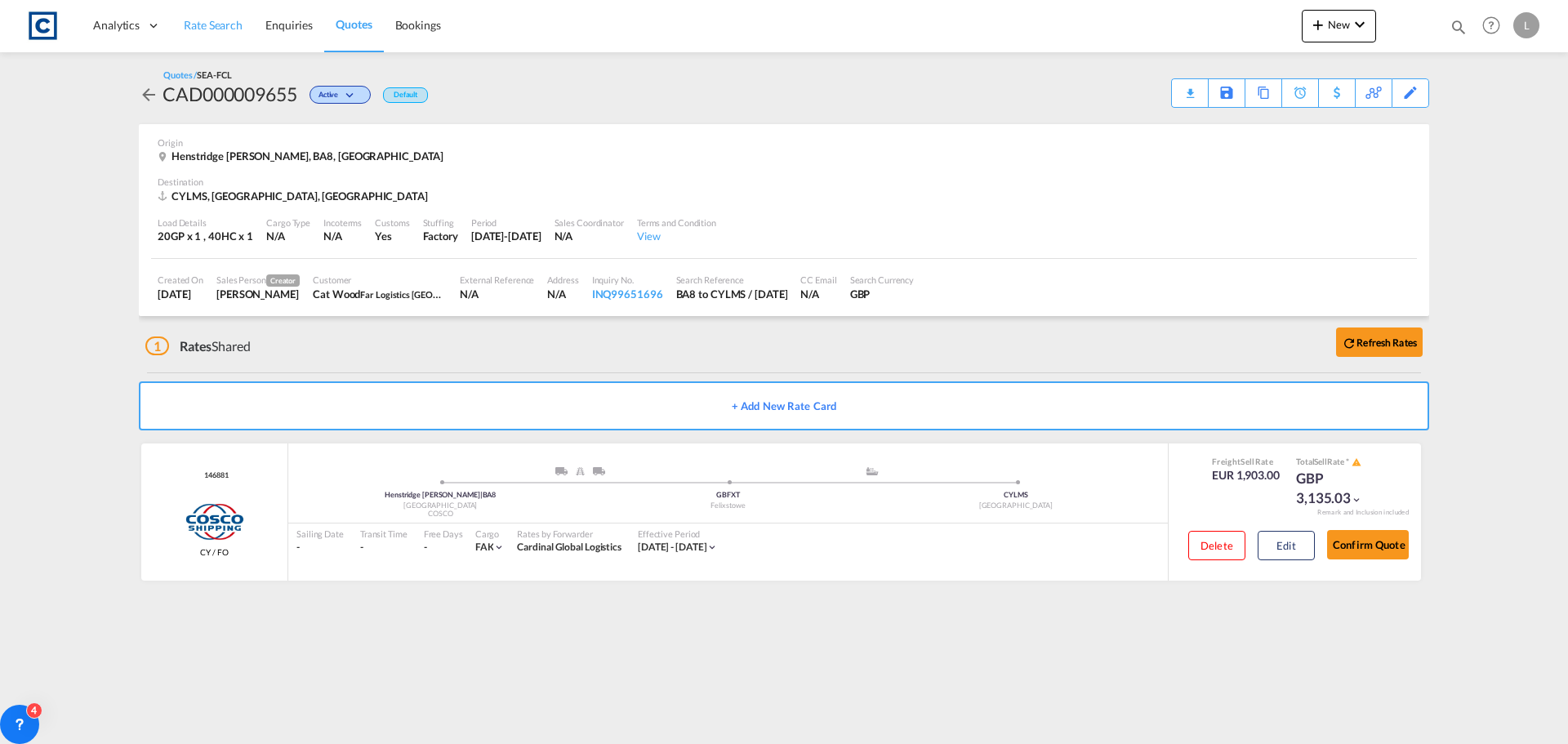
click at [220, 27] on span "Rate Search" at bounding box center [213, 25] width 59 height 14
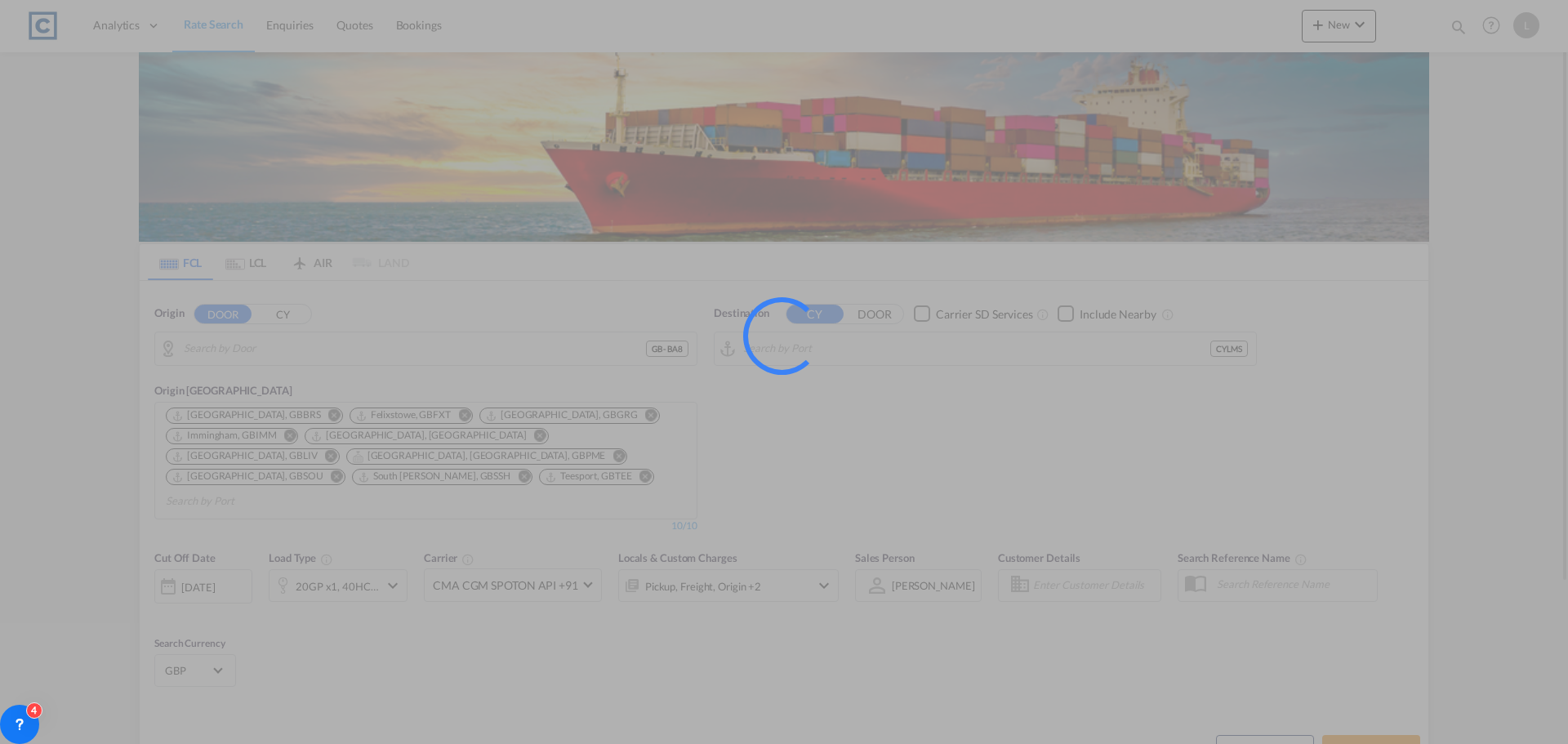
type input "GB-BA8, Somerset"
type input "Limassol, CYLMS"
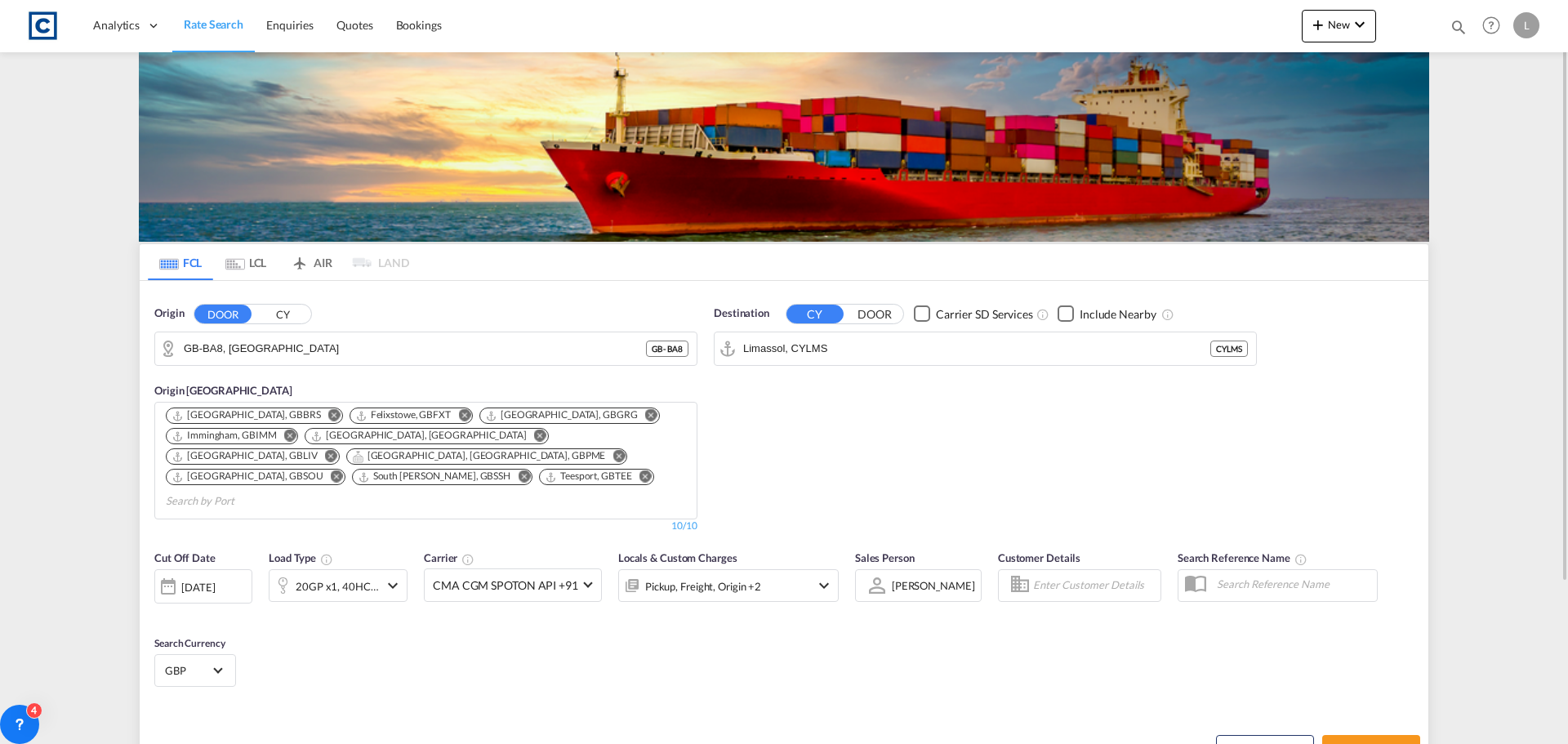
click at [280, 311] on button "CY" at bounding box center [281, 314] width 57 height 19
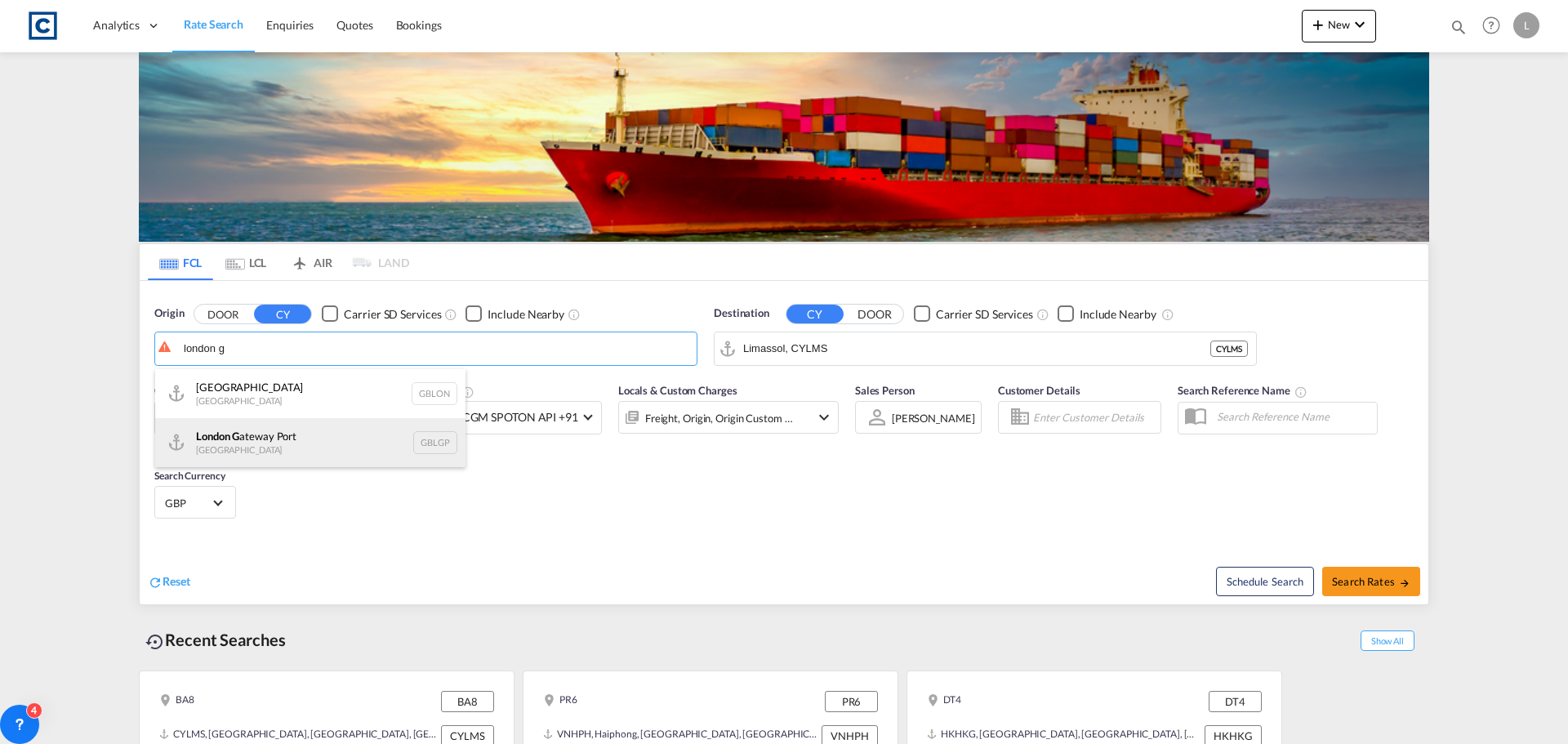
click at [239, 440] on div "London G ateway Port United Kingdom GBLGP" at bounding box center [309, 442] width 310 height 49
type input "London Gateway Port, GBLGP"
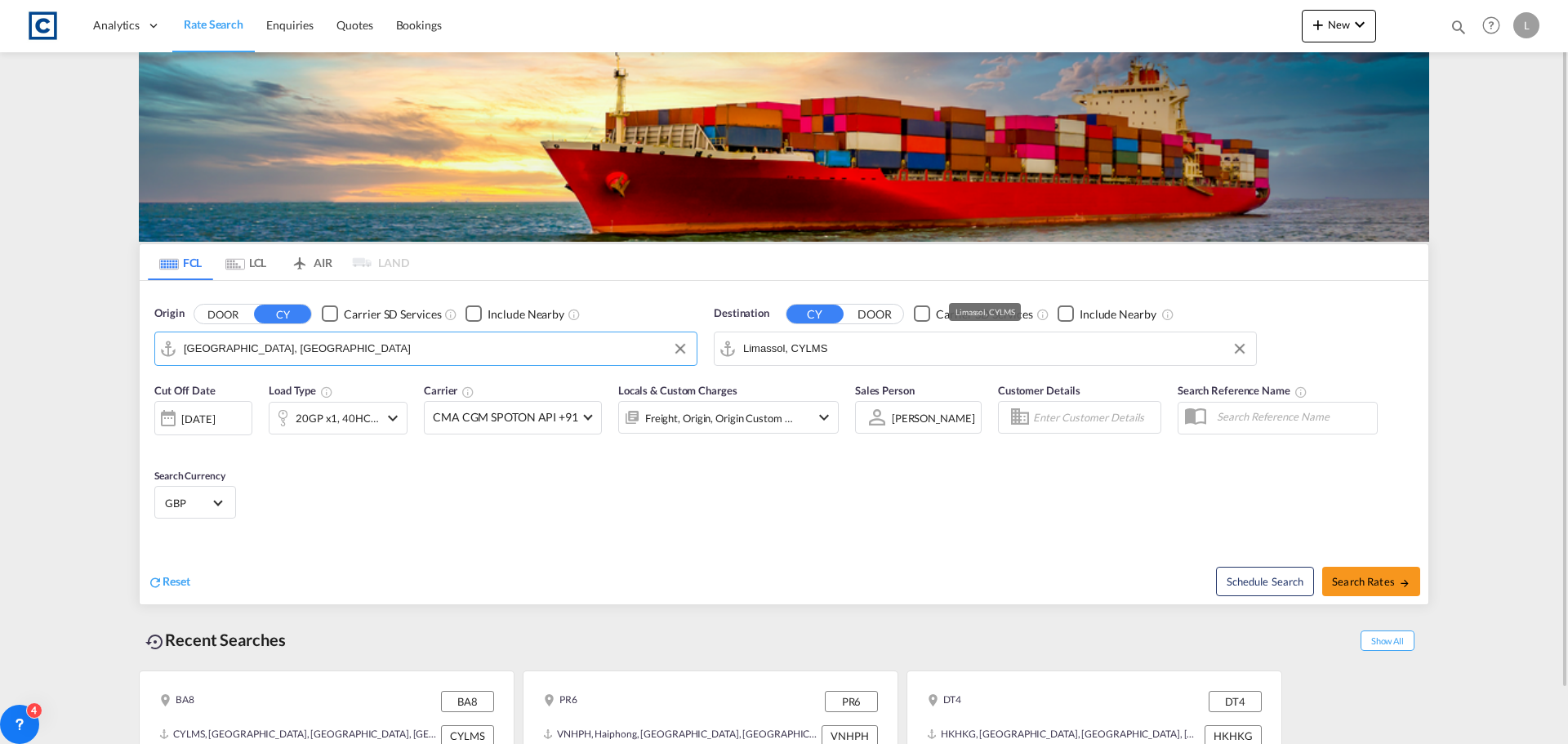
click at [860, 349] on input "Limassol, CYLMS" at bounding box center [996, 349] width 505 height 25
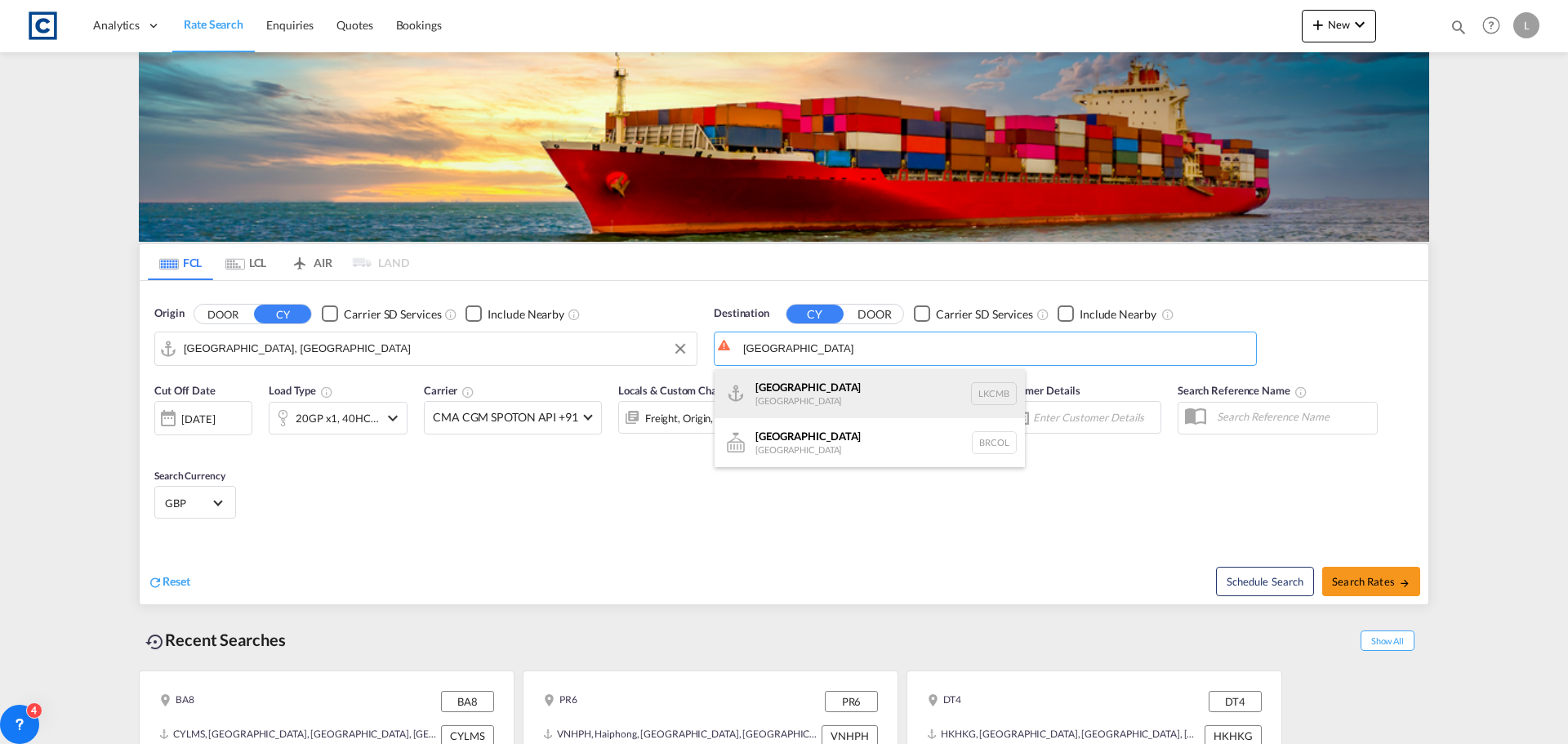
click at [775, 396] on div "Colombo Sri Lanka LKCMB" at bounding box center [869, 393] width 310 height 49
type input "Colombo, LKCMB"
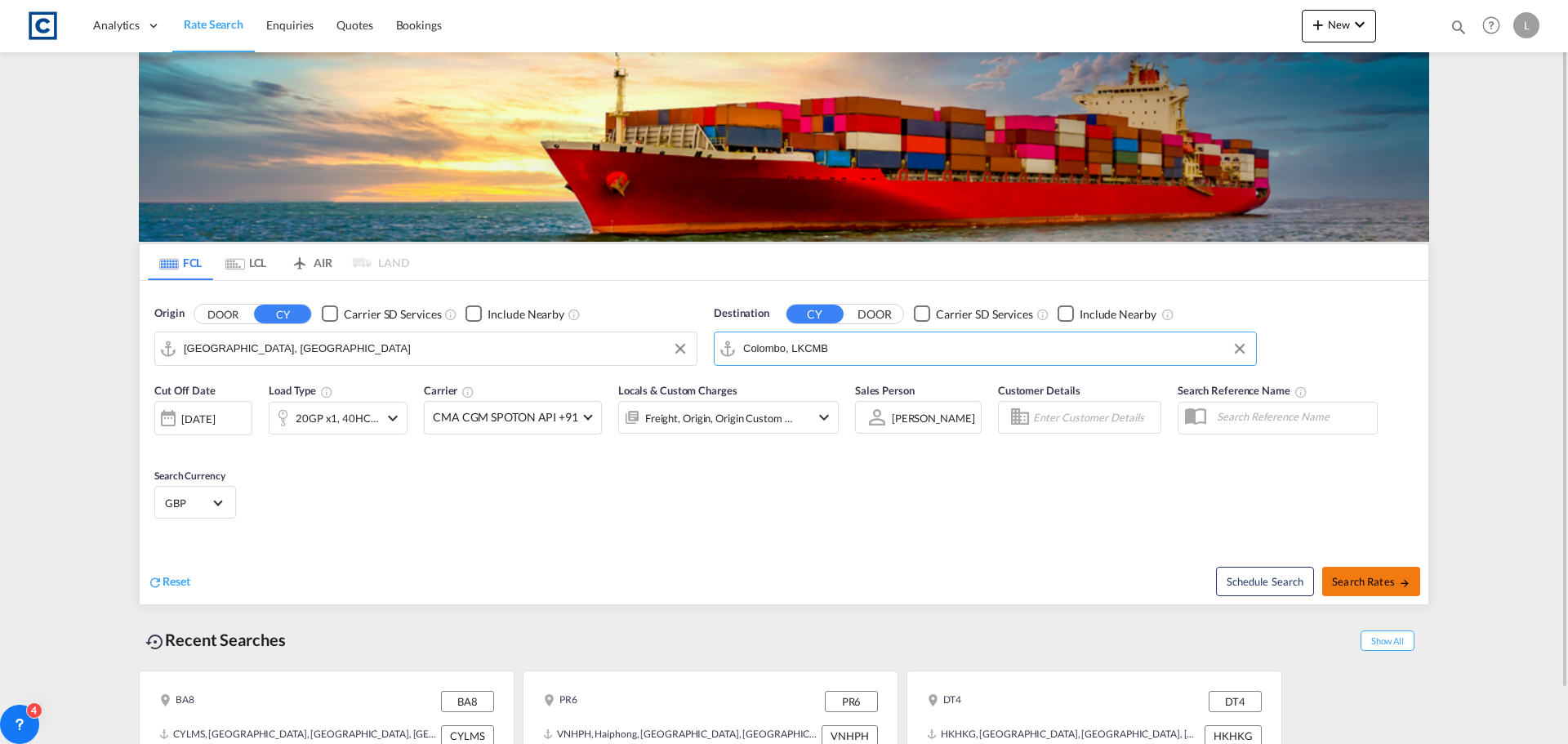
click at [1379, 582] on span "Search Rates" at bounding box center [1371, 581] width 79 height 13
type input "GBLGP to LKCMB / [DATE]"
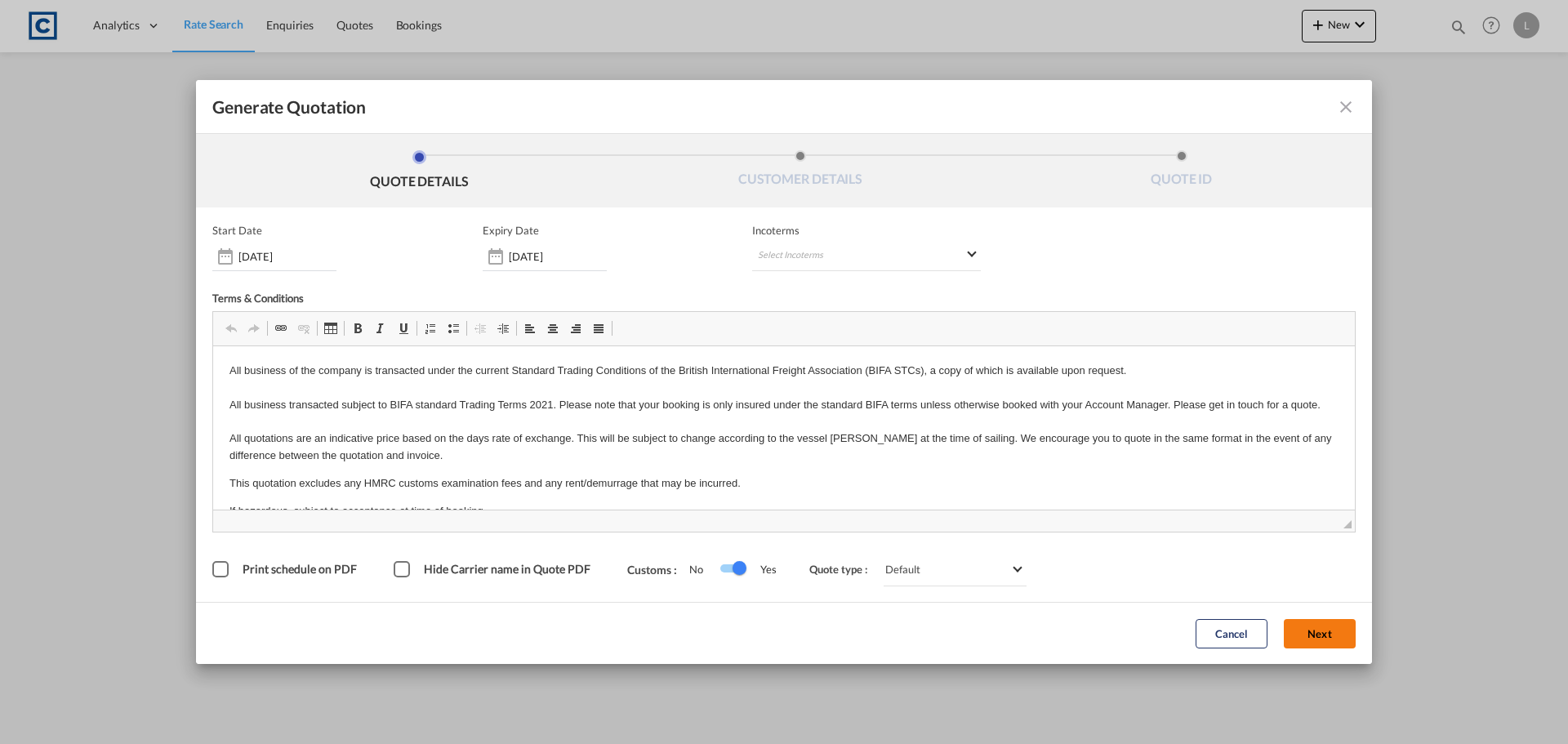
click at [1321, 634] on button "Next" at bounding box center [1319, 633] width 72 height 29
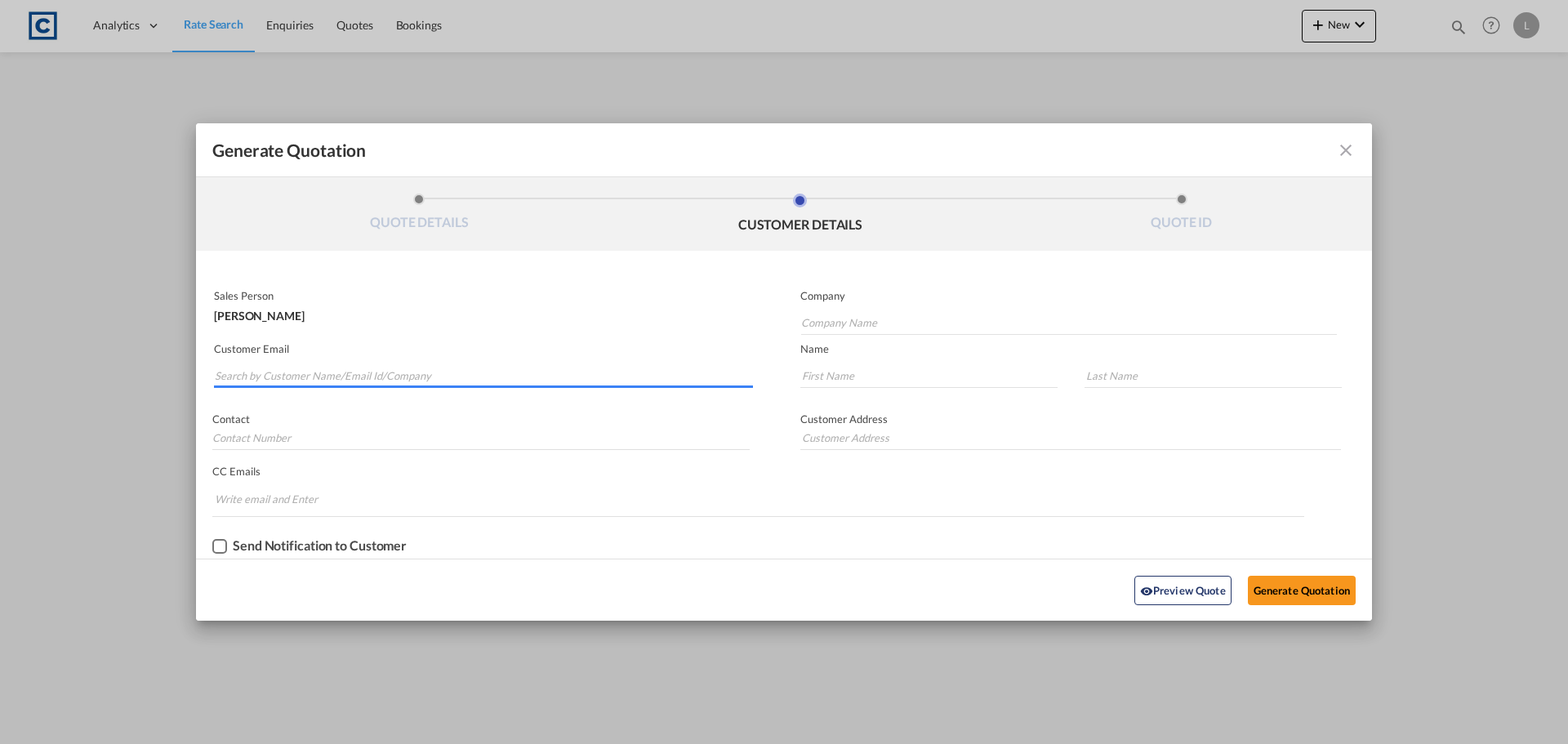
click at [245, 375] on input "Search by Customer Name/Email Id/Company" at bounding box center [483, 375] width 538 height 25
paste input "based on Maersk has 9 days free time as standard (can be extended at additional…"
drag, startPoint x: 756, startPoint y: 375, endPoint x: 312, endPoint y: 358, distance: 444.3
click at [312, 358] on div "Customer Email based on Maersk has 9 days free time as standard (can be extende…" at bounding box center [489, 367] width 588 height 60
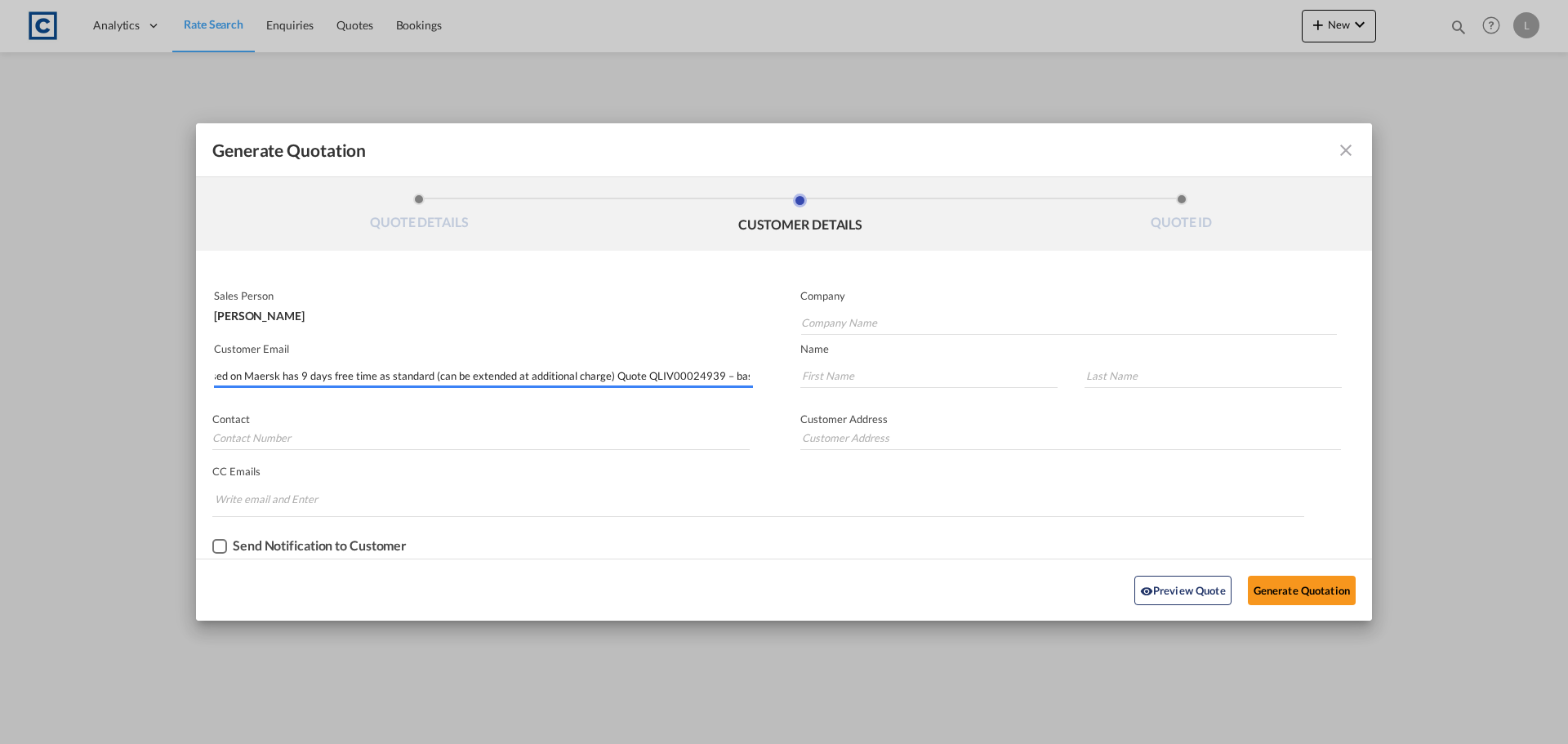
scroll to position [0, 0]
drag, startPoint x: 753, startPoint y: 373, endPoint x: 219, endPoint y: 368, distance: 534.0
click at [190, 377] on div "Generate Quotation QUOTE DETAILS CUSTOMER DETAILS QUOTE ID Start Date [DATE] Ex…" at bounding box center [784, 372] width 1568 height 744
type input "21 free days included"
drag, startPoint x: 323, startPoint y: 371, endPoint x: 193, endPoint y: 372, distance: 130.0
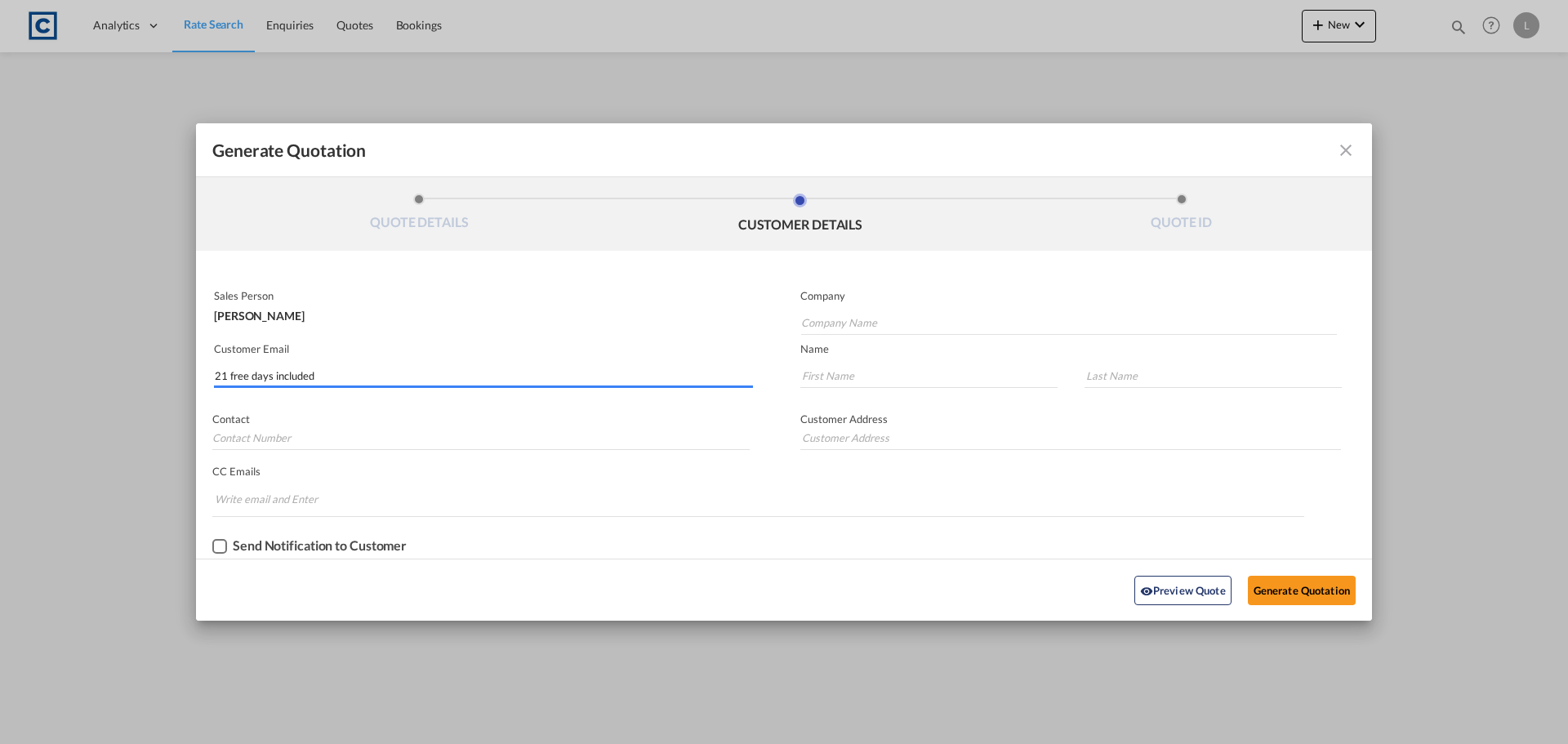
click at [193, 372] on div "Generate Quotation QUOTE DETAILS CUSTOMER DETAILS QUOTE ID Start Date [DATE] Ex…" at bounding box center [784, 372] width 1568 height 744
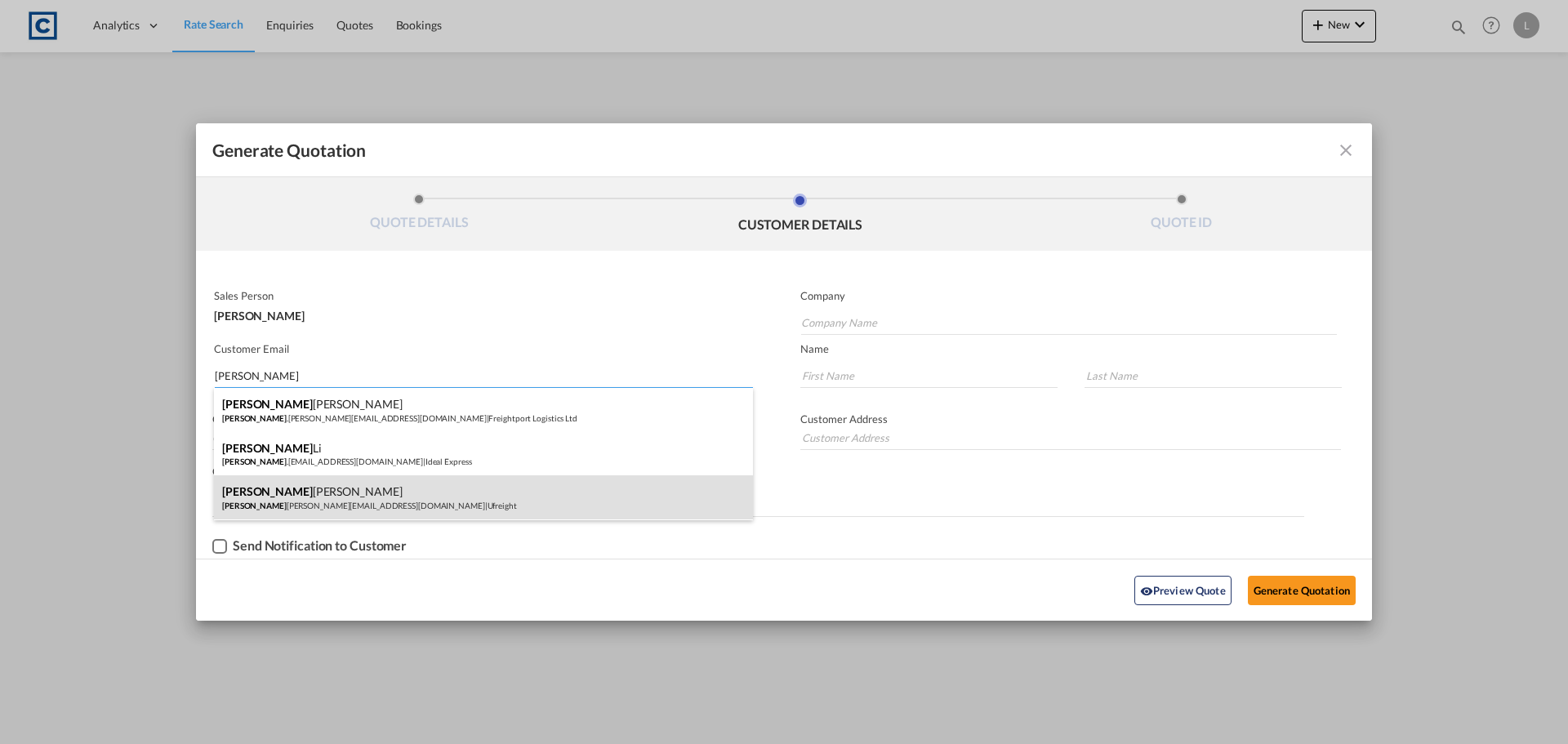
type input "[PERSON_NAME]"
click at [312, 490] on div "[PERSON_NAME] danny [EMAIL_ADDRESS][DOMAIN_NAME] | Ufreight" at bounding box center [483, 497] width 539 height 44
type input "Ufreight"
type input "[EMAIL_ADDRESS][DOMAIN_NAME]"
type input "[PERSON_NAME]"
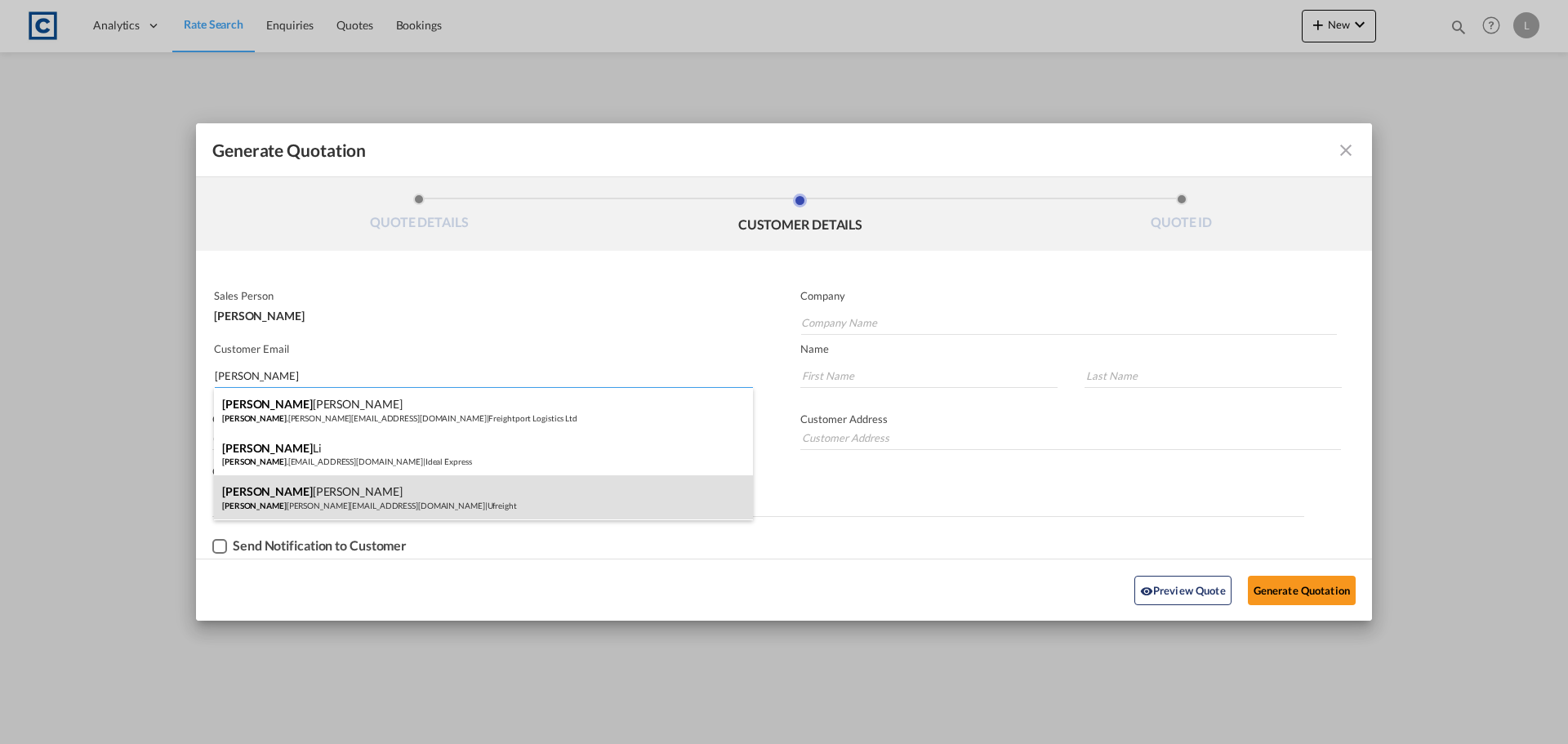
type input "[PERSON_NAME]"
type input "[PHONE_NUMBER]"
type input "[STREET_ADDRESS]"
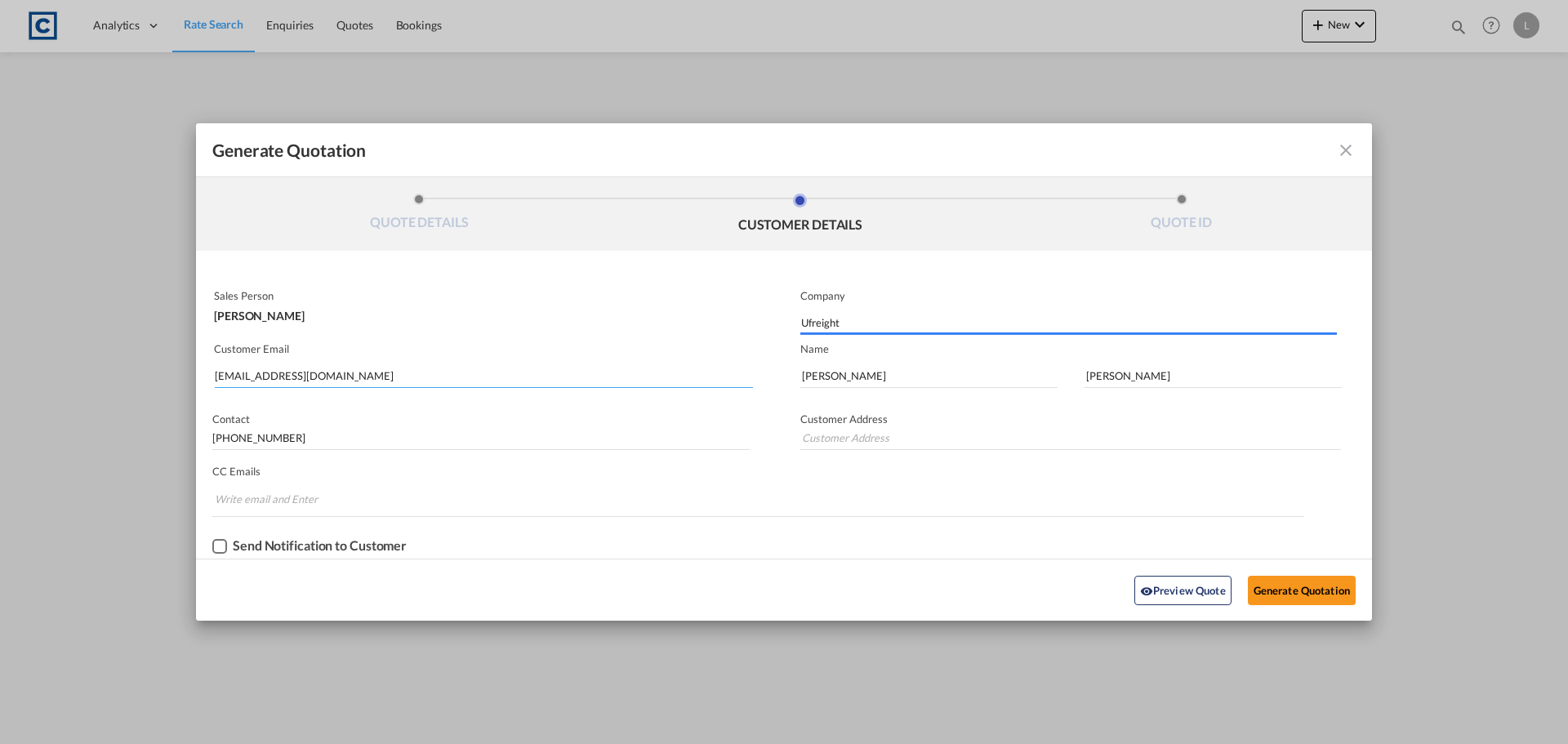
type input "[STREET_ADDRESS]"
click at [1286, 583] on button "Generate Quotation" at bounding box center [1302, 590] width 108 height 29
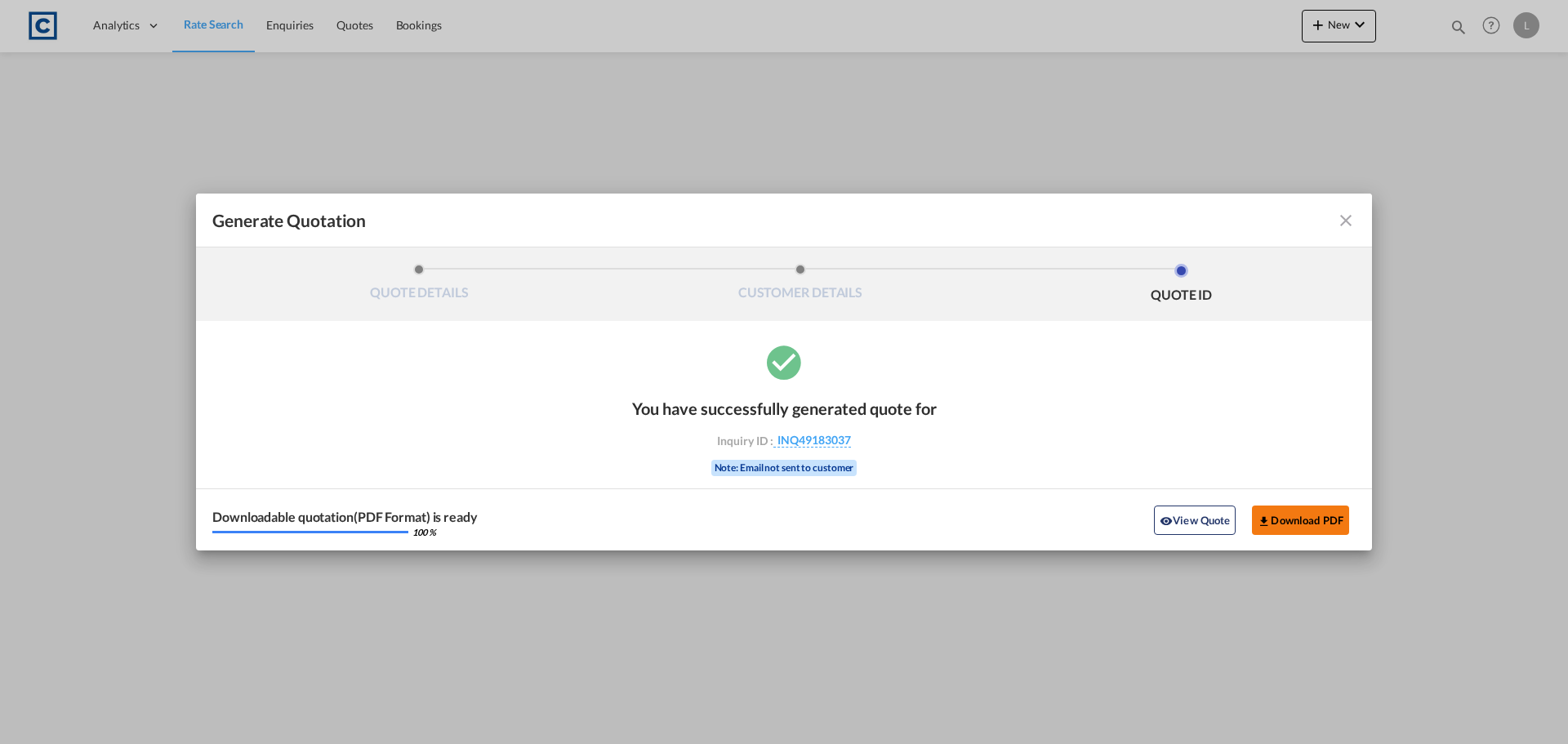
click at [1294, 515] on button "Download PDF" at bounding box center [1300, 520] width 97 height 29
drag, startPoint x: 1338, startPoint y: 219, endPoint x: 681, endPoint y: 16, distance: 687.6
click at [1338, 218] on md-icon "icon-close fg-AAA8AD cursor m-0" at bounding box center [1346, 221] width 20 height 20
